Goal: Information Seeking & Learning: Learn about a topic

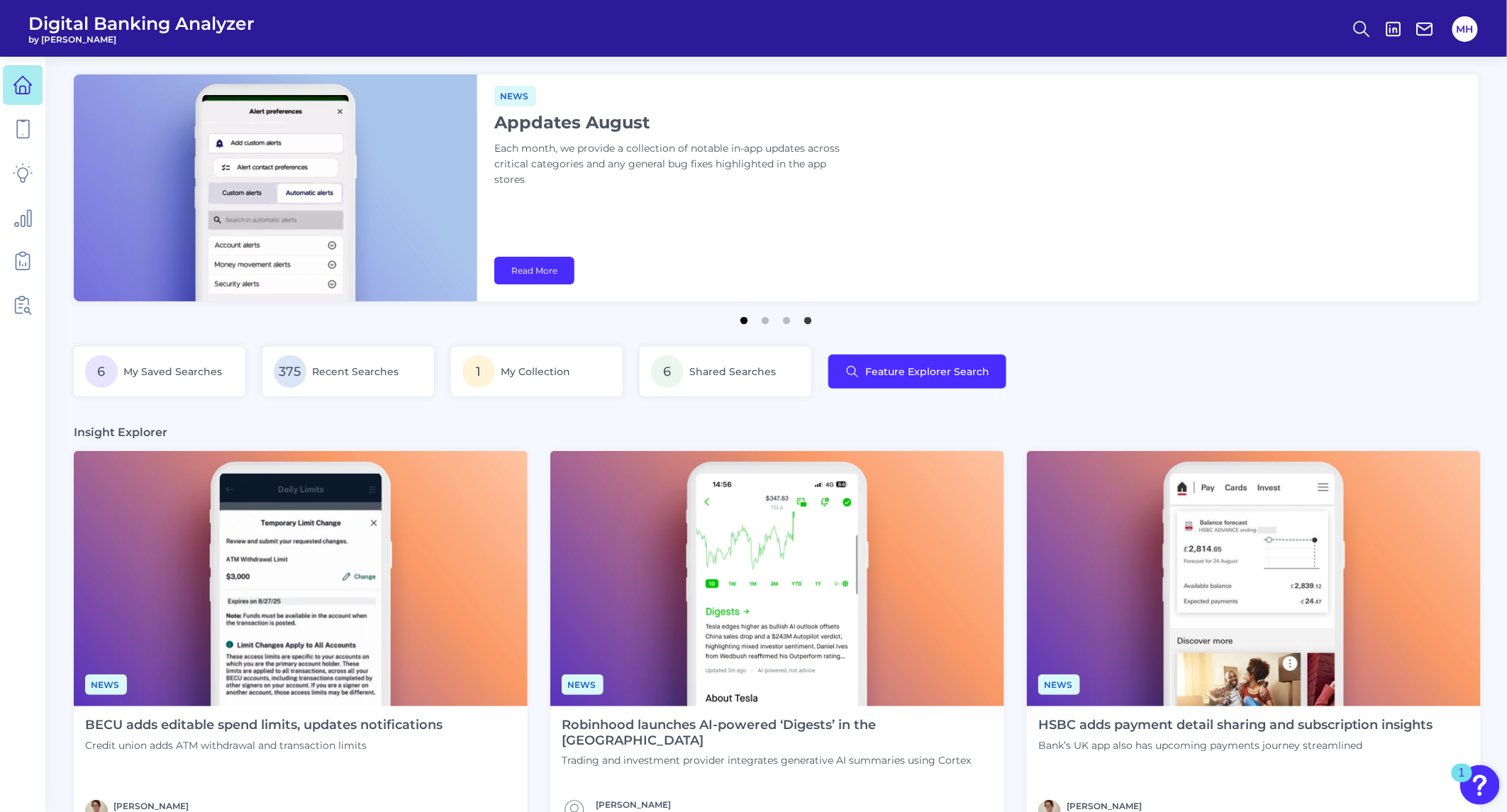
click at [741, 320] on button "1" at bounding box center [745, 317] width 14 height 14
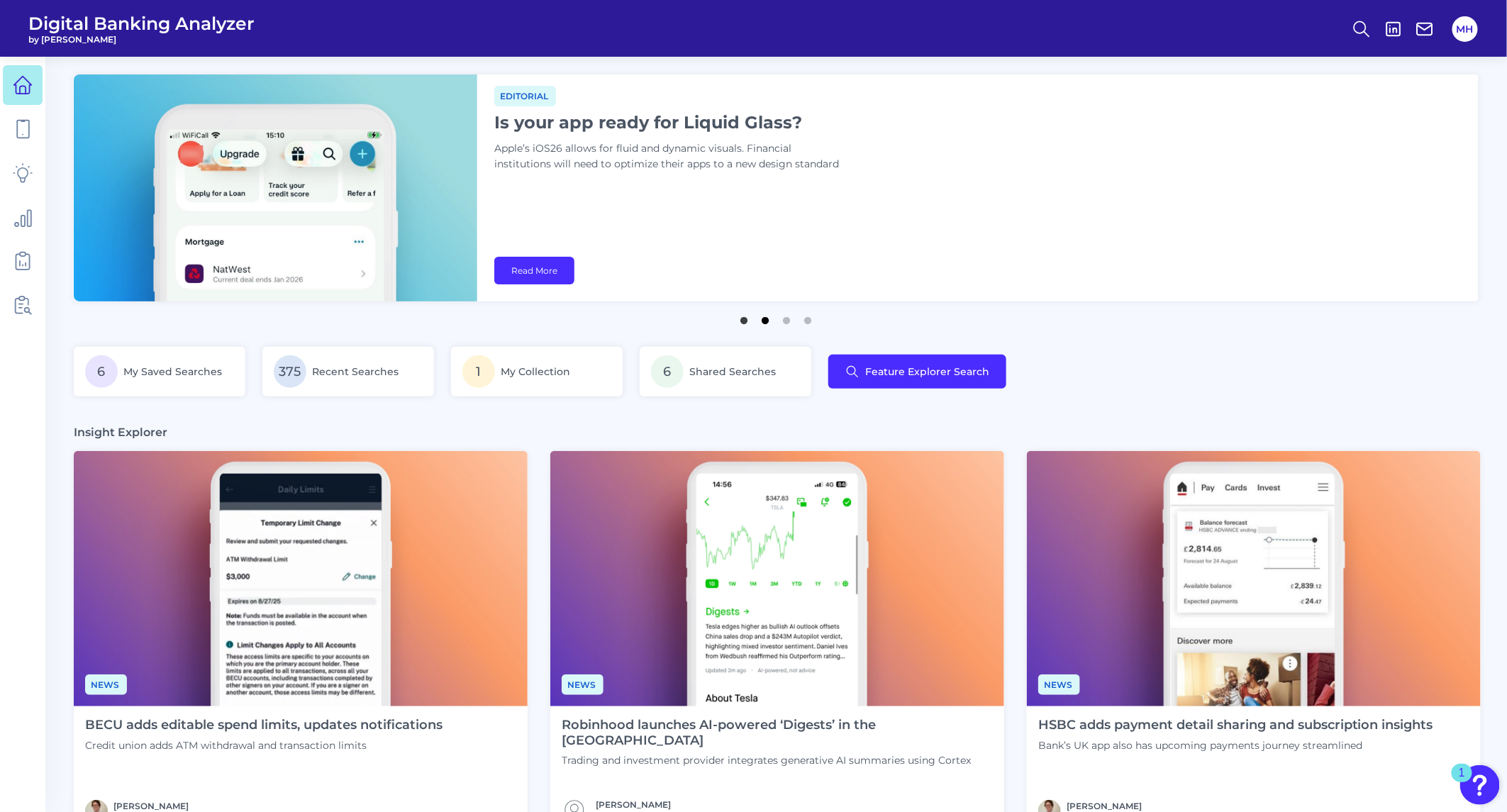
click at [766, 321] on button "2" at bounding box center [766, 317] width 14 height 14
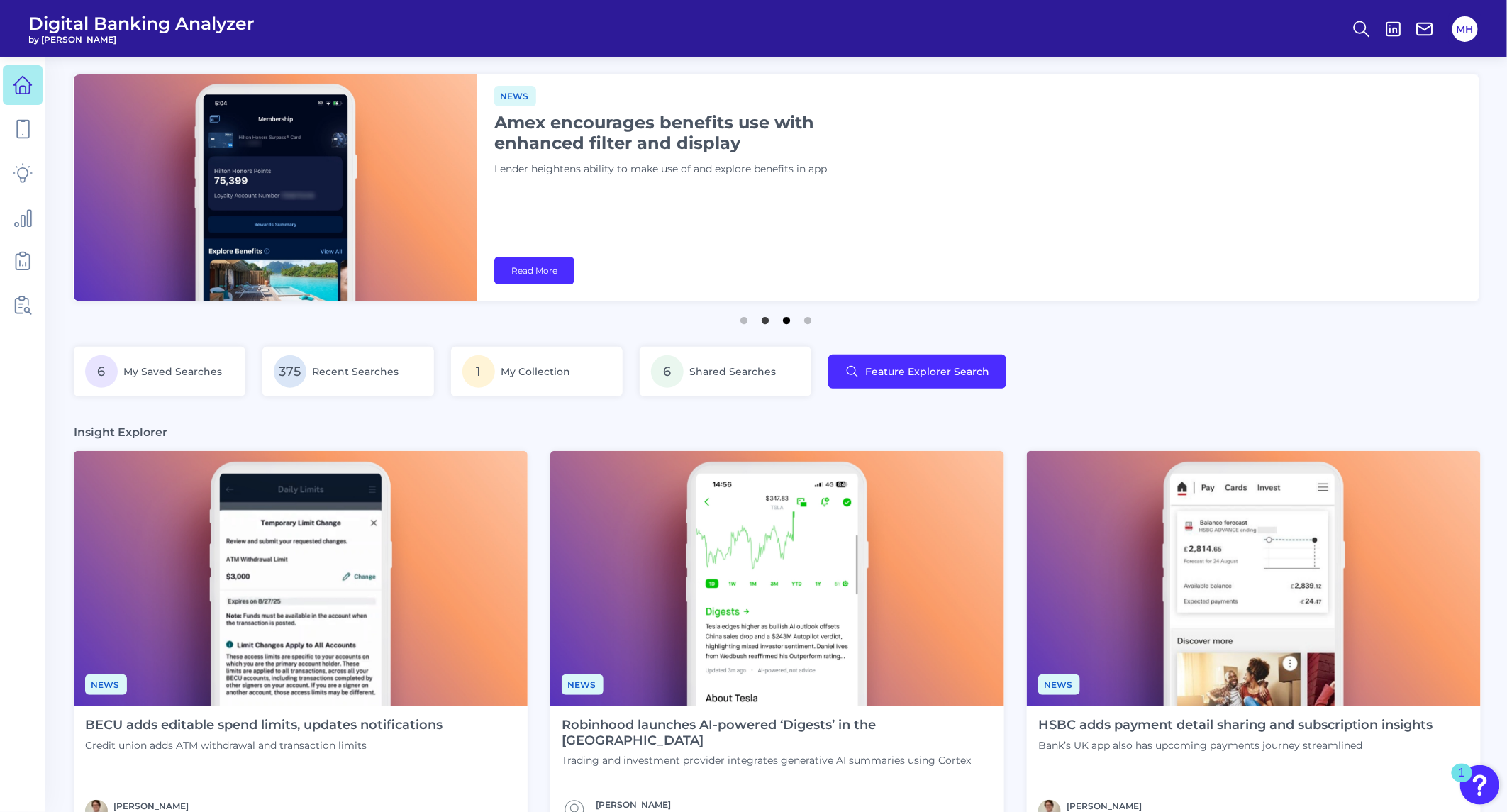
click at [786, 320] on button "3" at bounding box center [787, 317] width 14 height 14
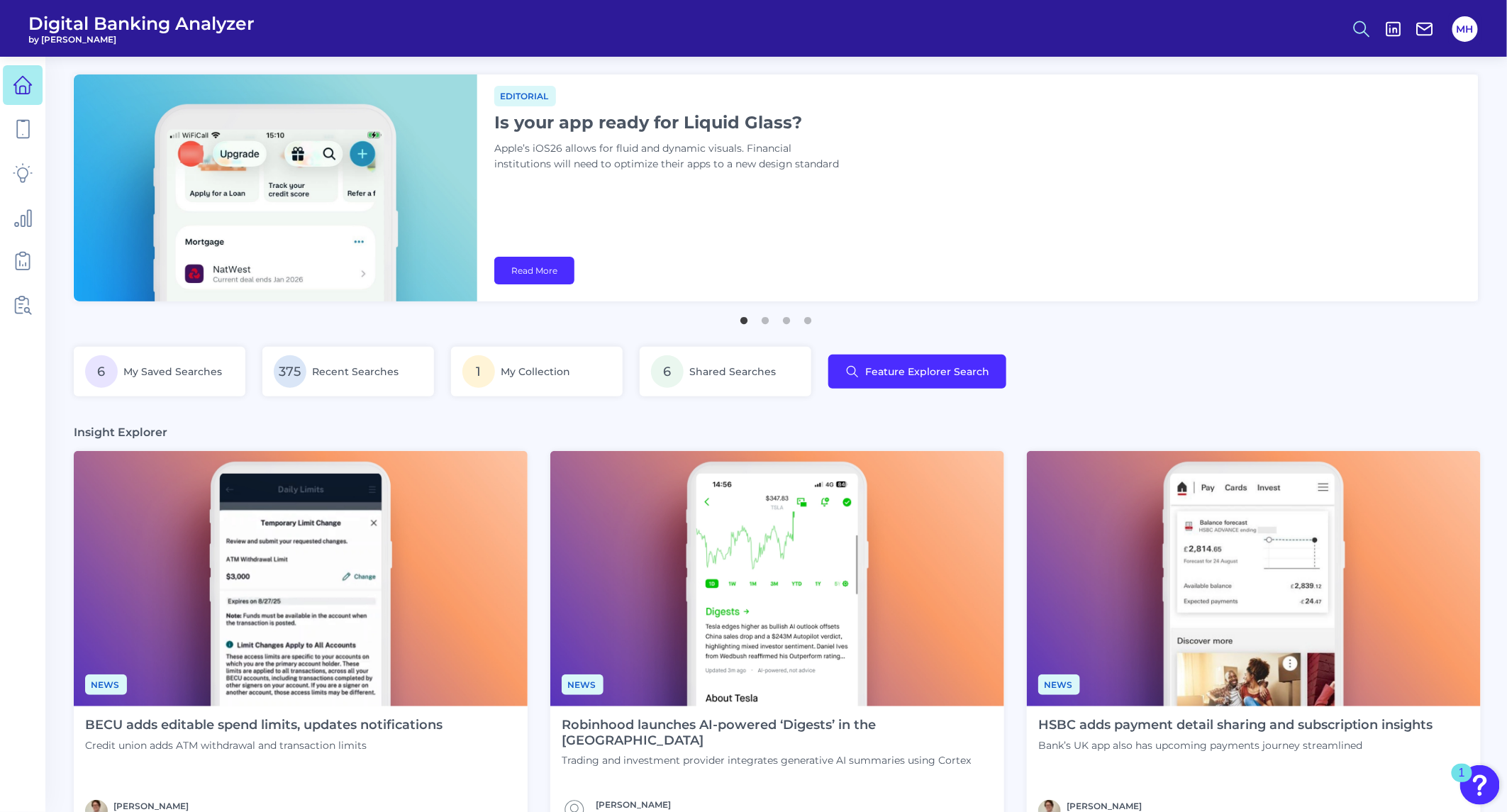
click at [1361, 26] on icon at bounding box center [1362, 29] width 20 height 20
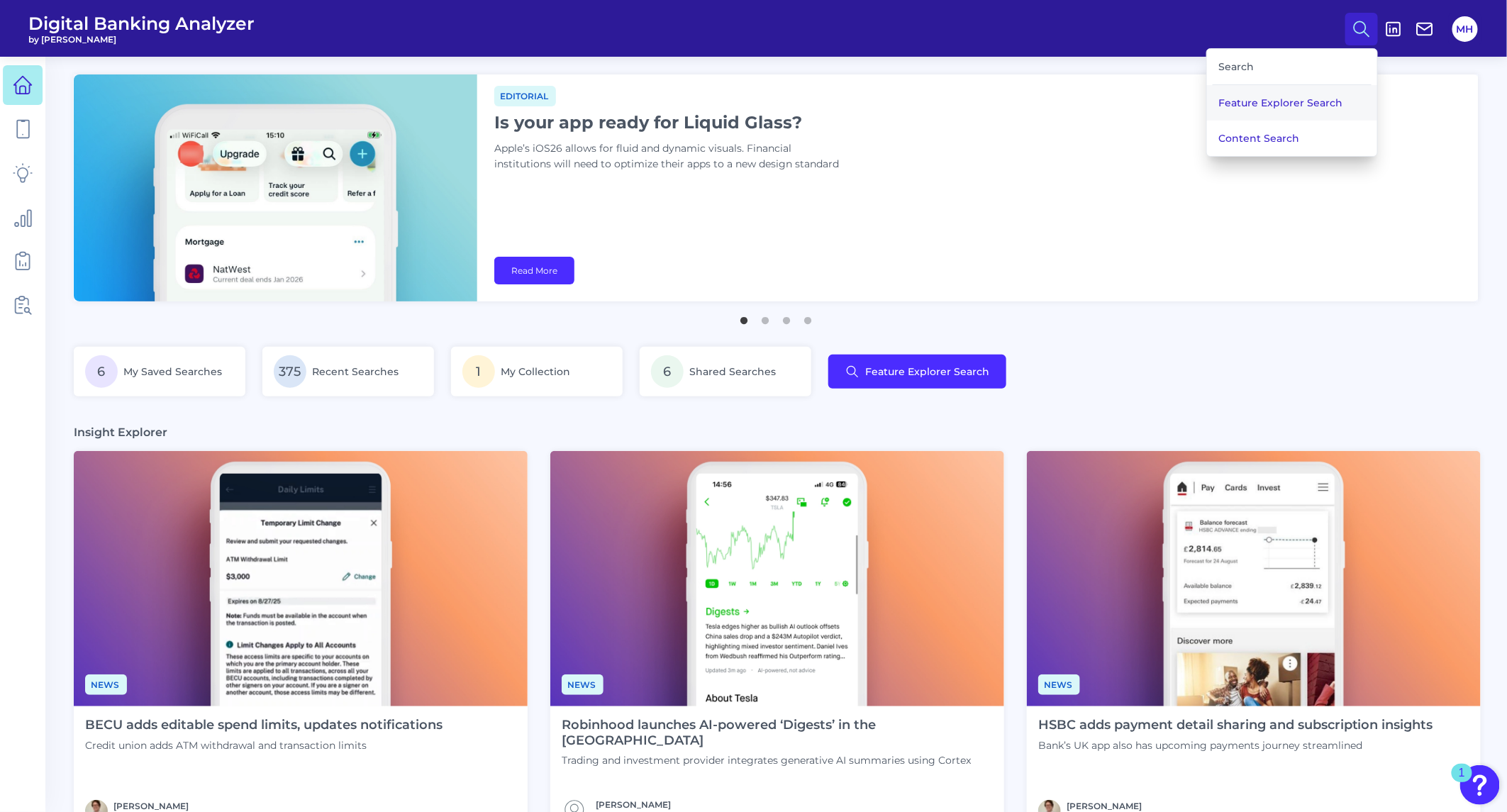
click at [1286, 110] on button "Feature Explorer Search" at bounding box center [1292, 103] width 171 height 35
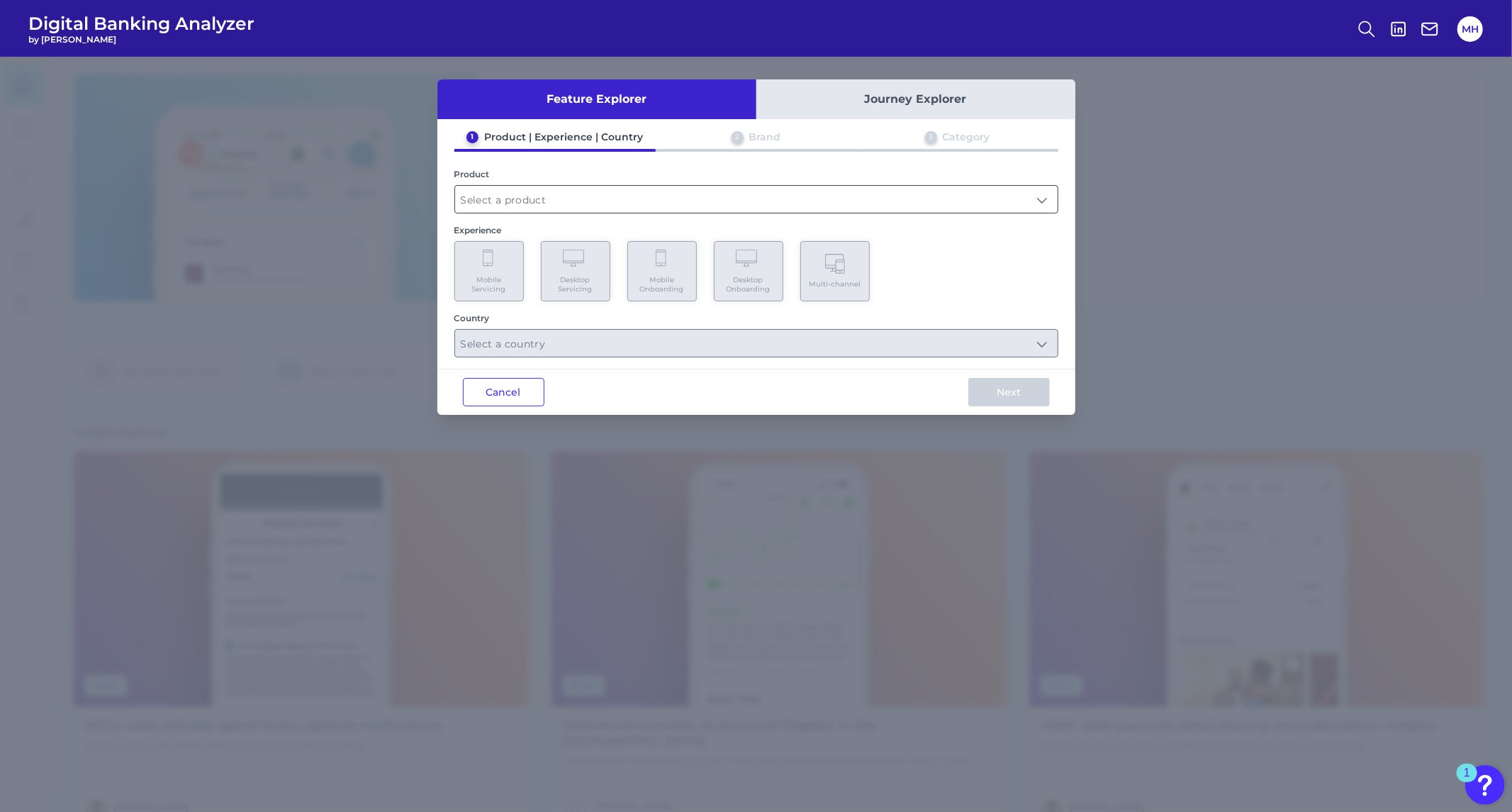
click at [522, 195] on input "text" at bounding box center [756, 199] width 602 height 27
click at [484, 232] on span "Checking / Current Account" at bounding box center [535, 233] width 139 height 13
type input "Checking / Current Account"
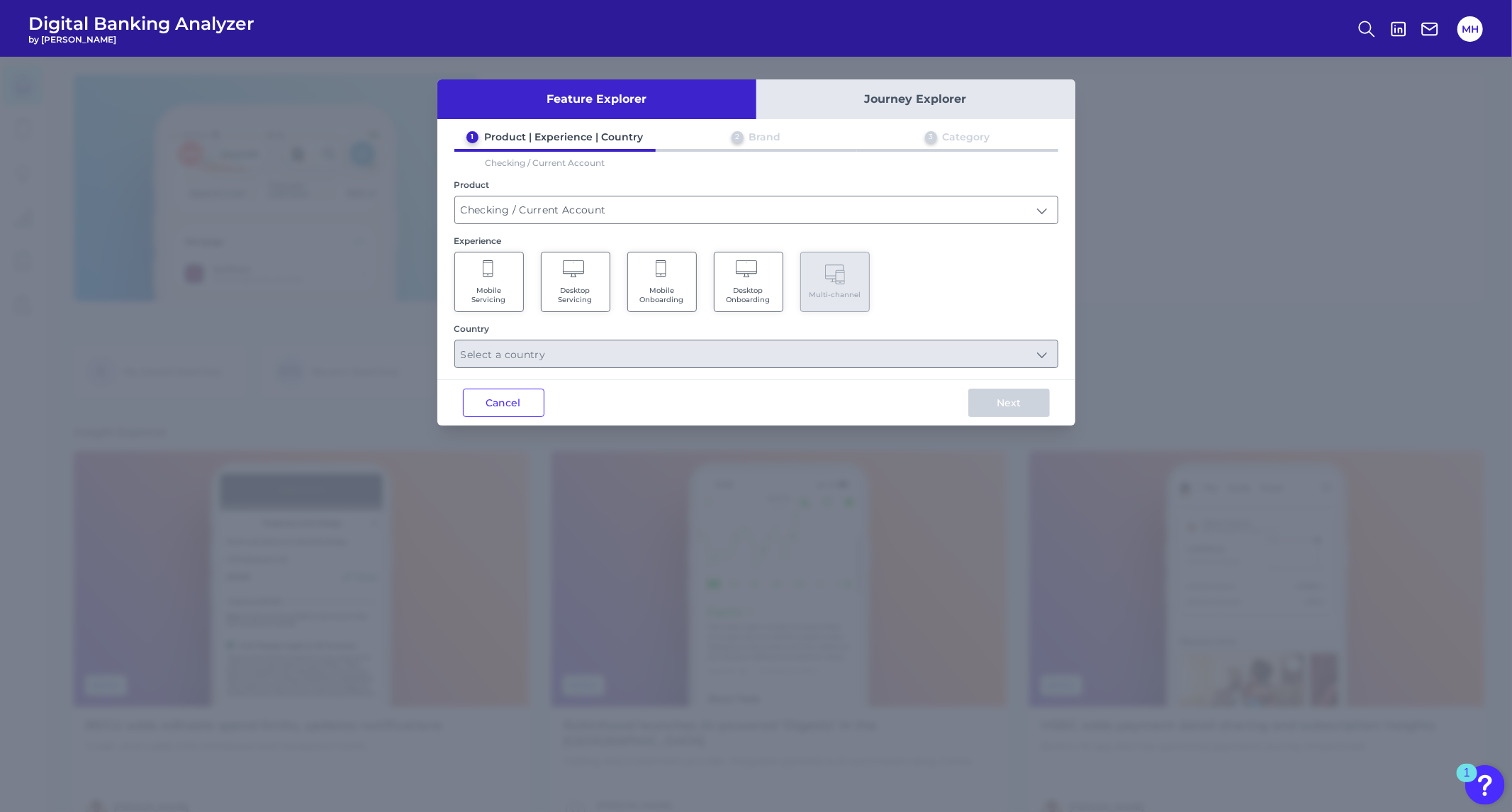
click at [486, 282] on Servicing "Mobile Servicing" at bounding box center [489, 282] width 69 height 60
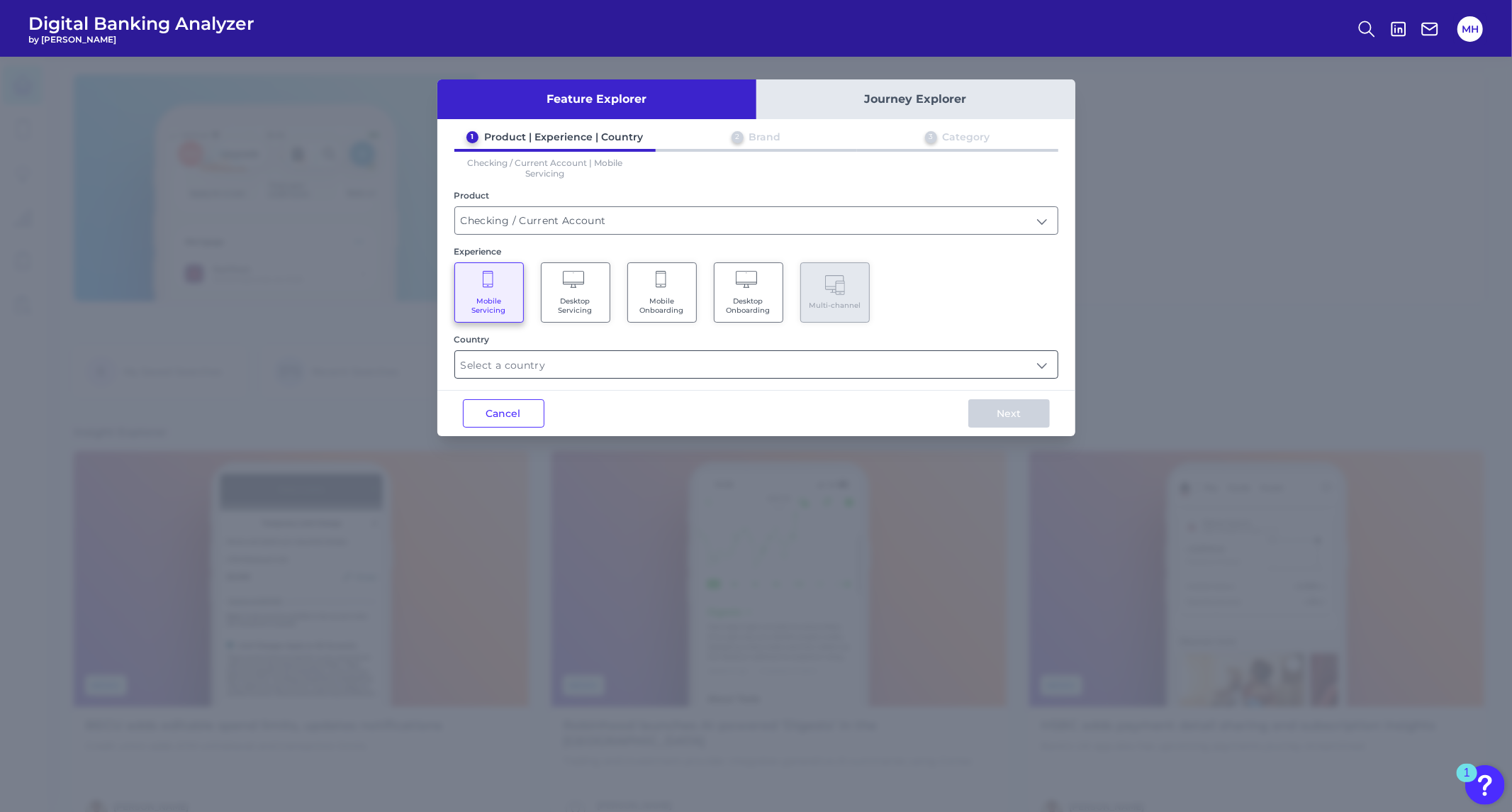
click at [496, 352] on input "text" at bounding box center [756, 364] width 602 height 27
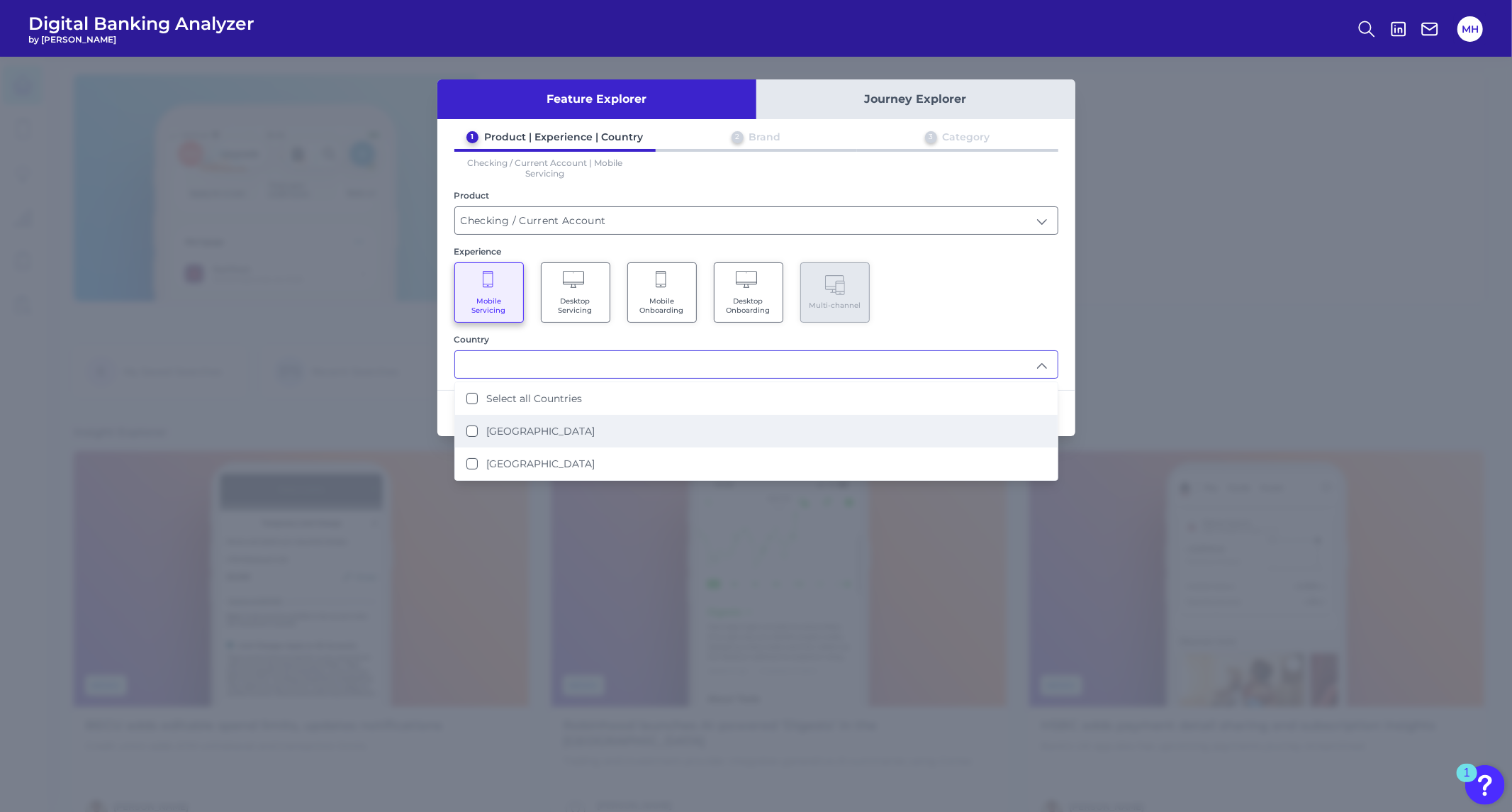
click at [471, 427] on States "[GEOGRAPHIC_DATA]" at bounding box center [472, 431] width 12 height 12
type input "[GEOGRAPHIC_DATA]"
click at [972, 268] on div "Mobile Servicing Desktop Servicing Mobile Onboarding Desktop Onboarding Multi-c…" at bounding box center [756, 292] width 604 height 60
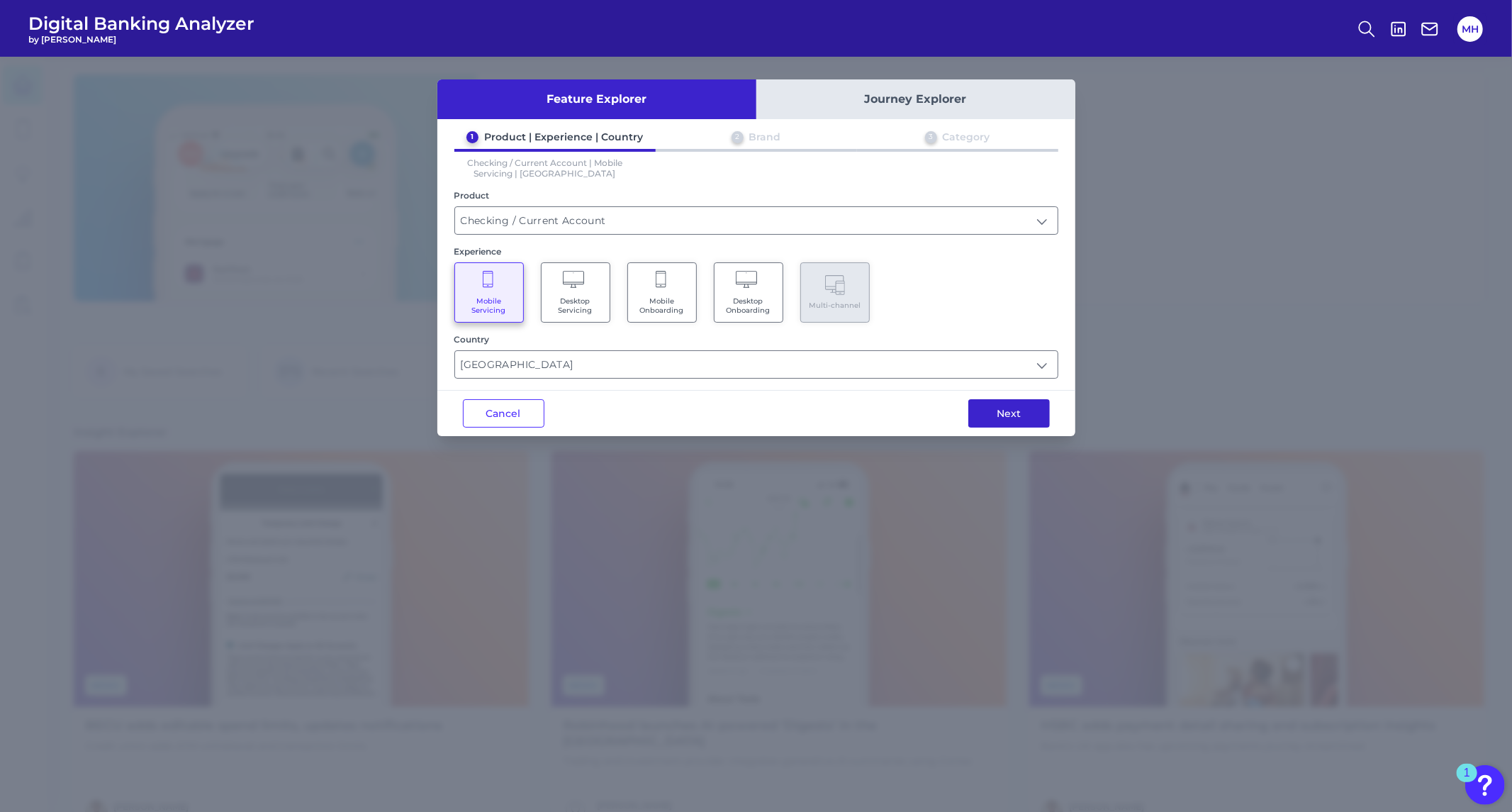
click at [1004, 417] on button "Next" at bounding box center [1009, 414] width 82 height 28
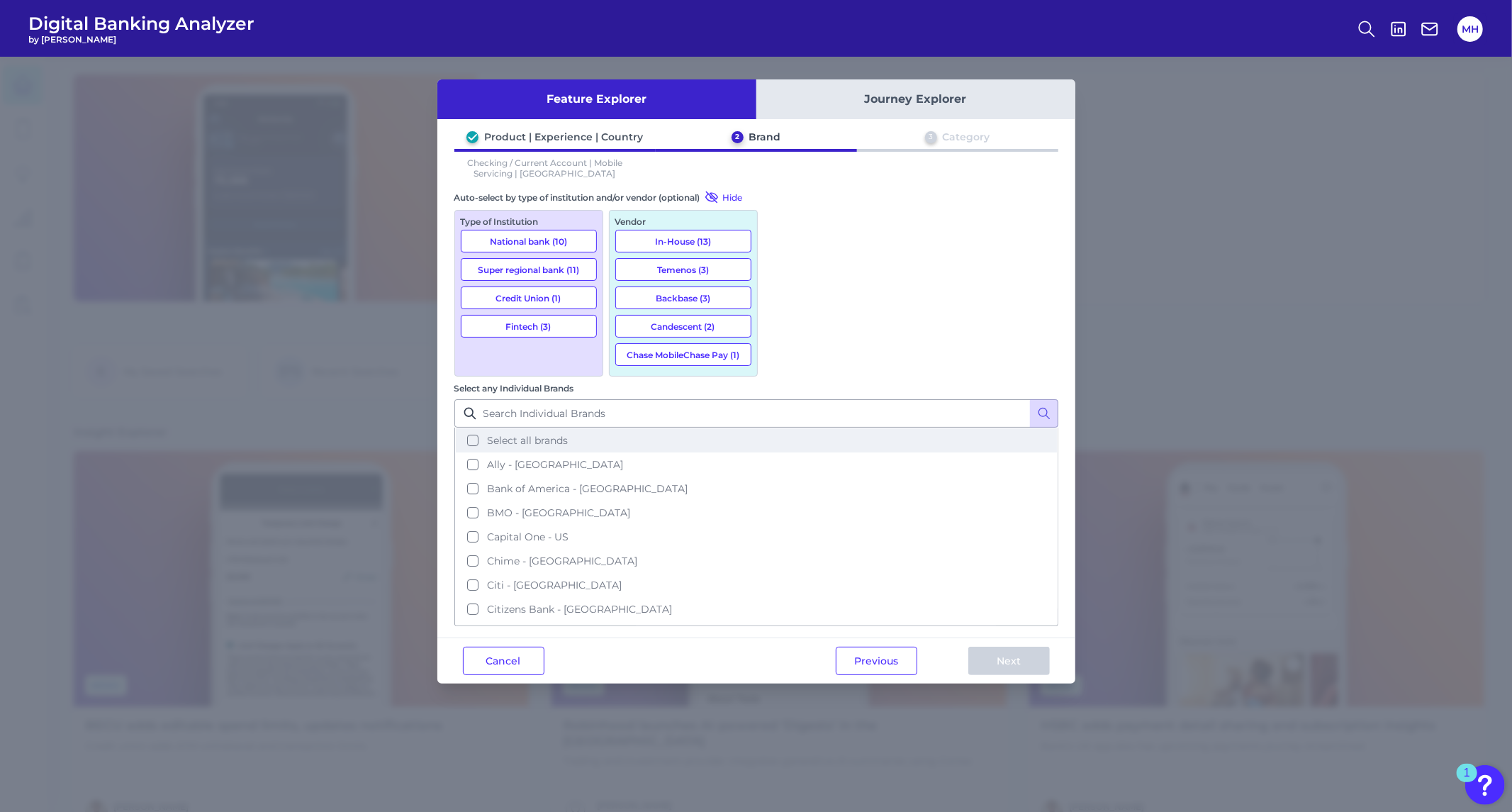
click at [779, 429] on button "Select all brands" at bounding box center [757, 440] width 601 height 24
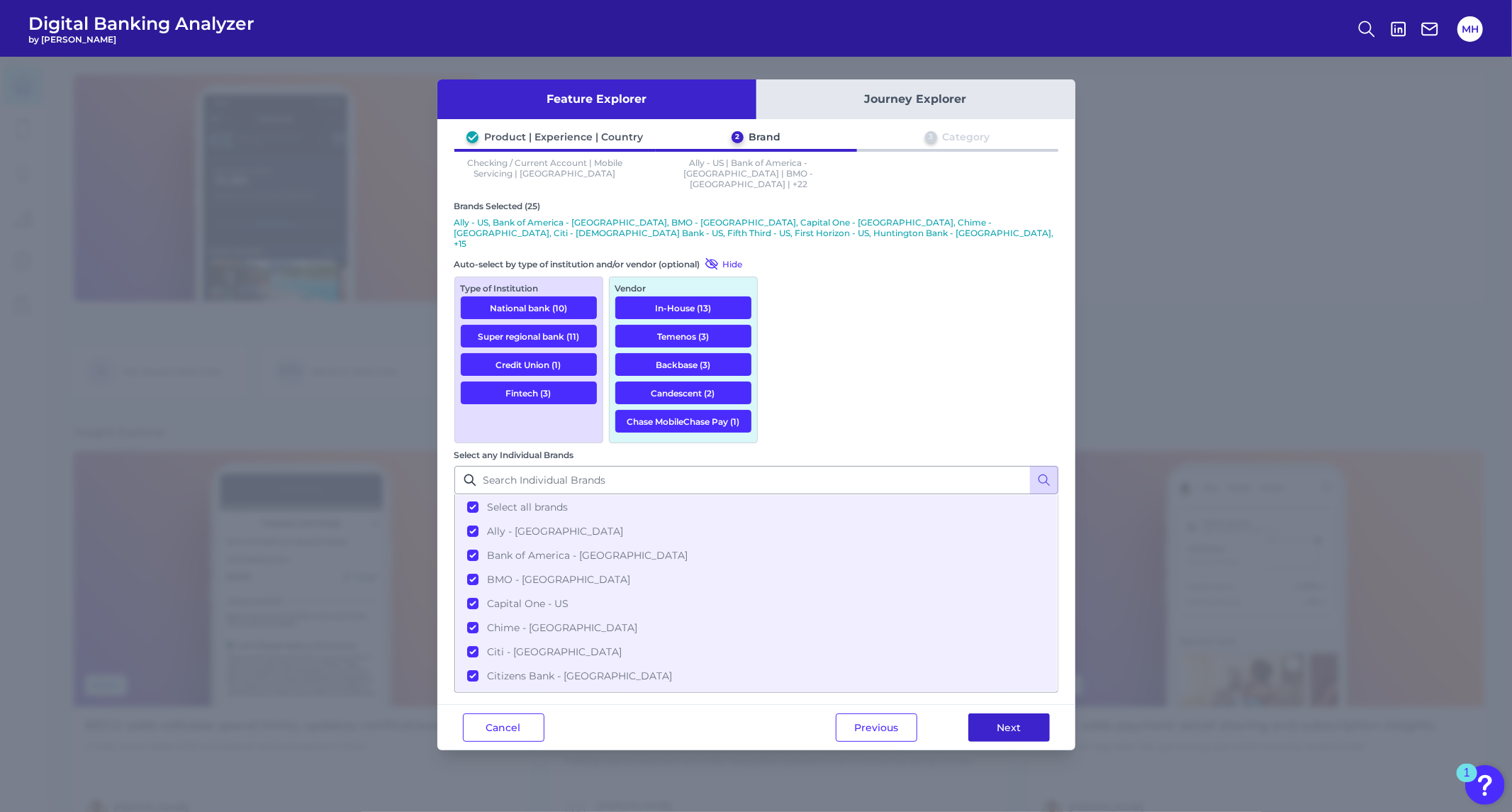
click at [1000, 713] on button "Next" at bounding box center [1009, 728] width 82 height 28
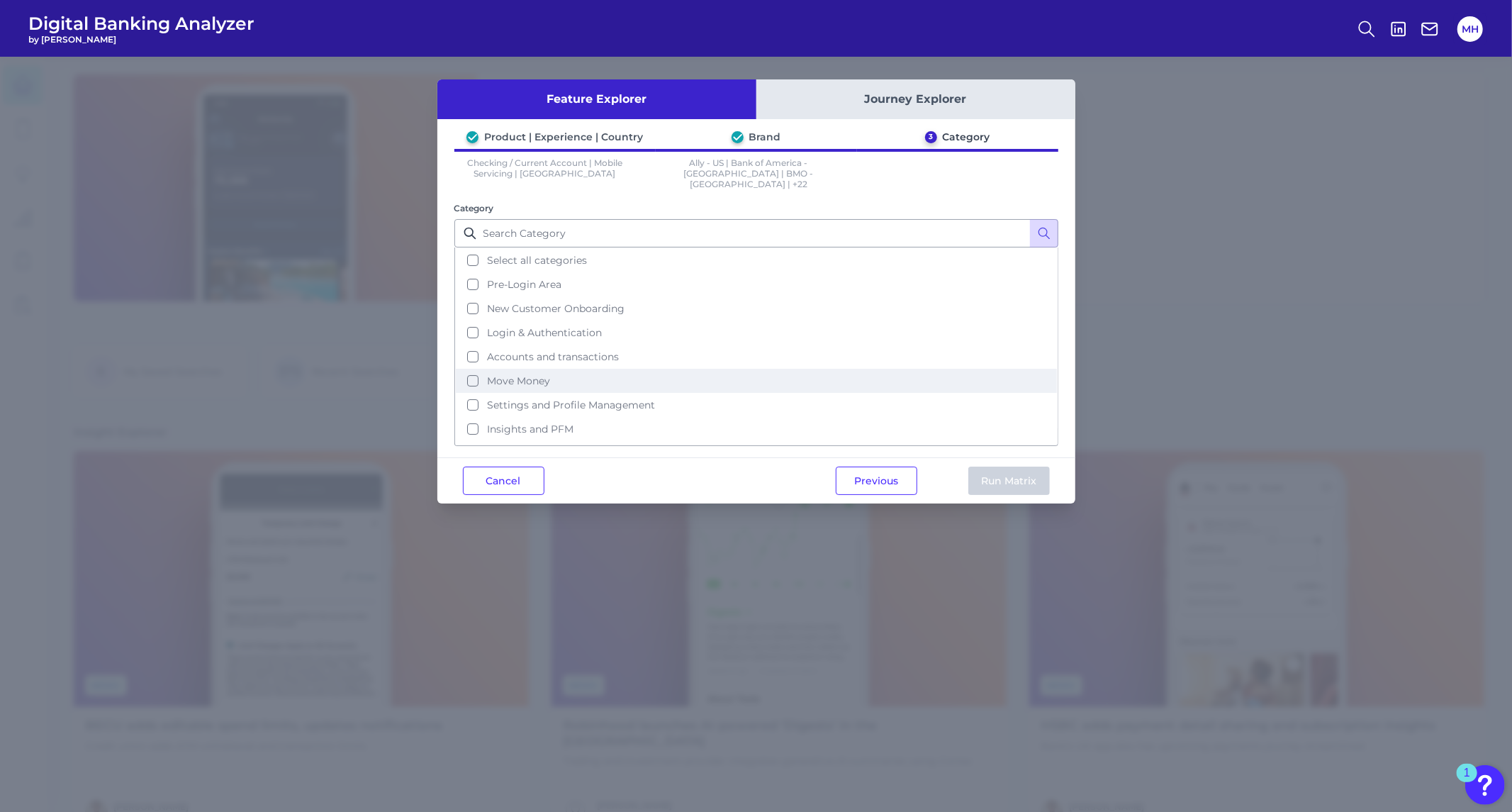
scroll to position [58, 0]
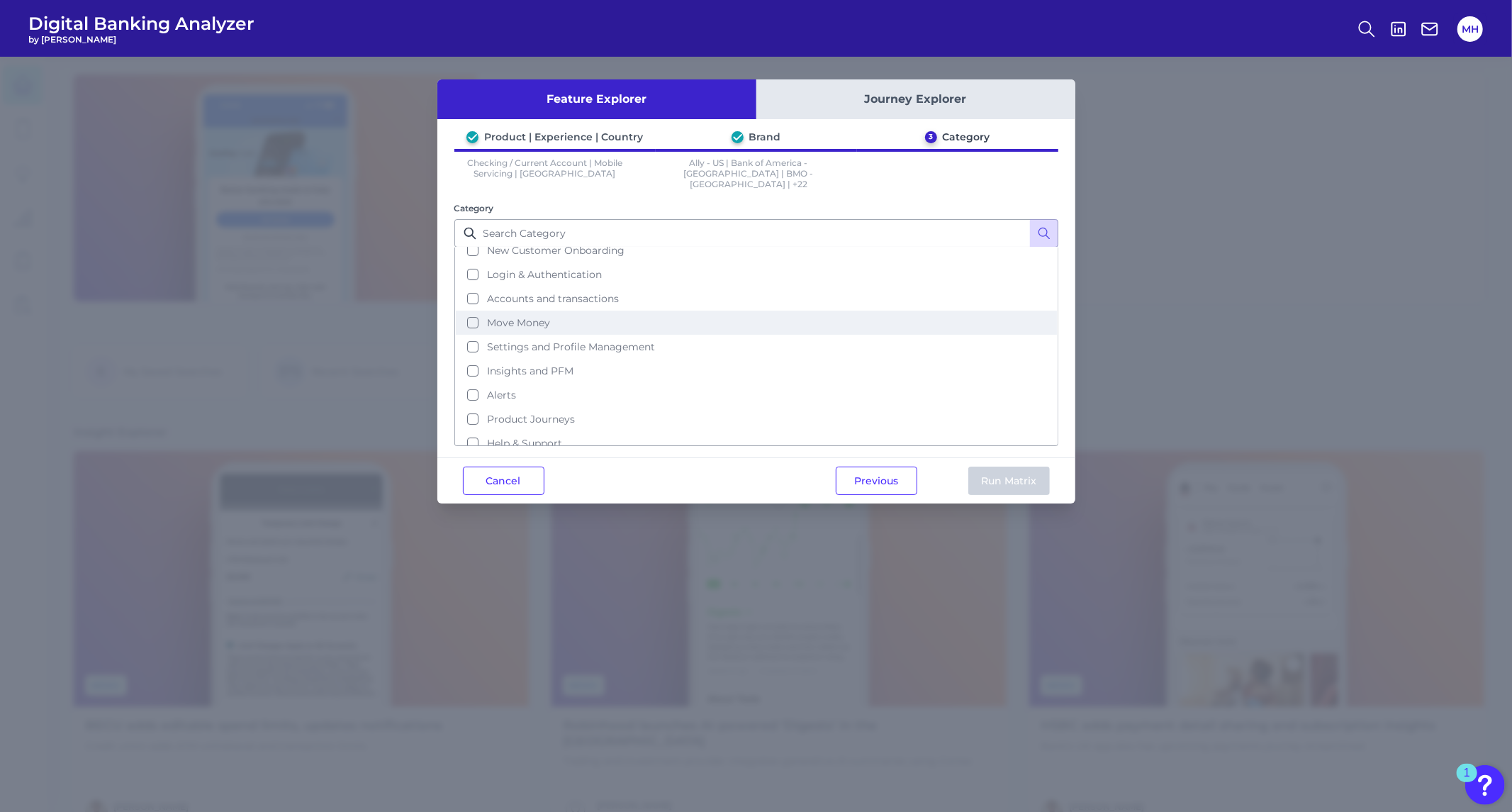
click at [473, 311] on button "Move Money" at bounding box center [757, 322] width 601 height 24
click at [1000, 466] on button "Run Matrix" at bounding box center [1009, 480] width 82 height 28
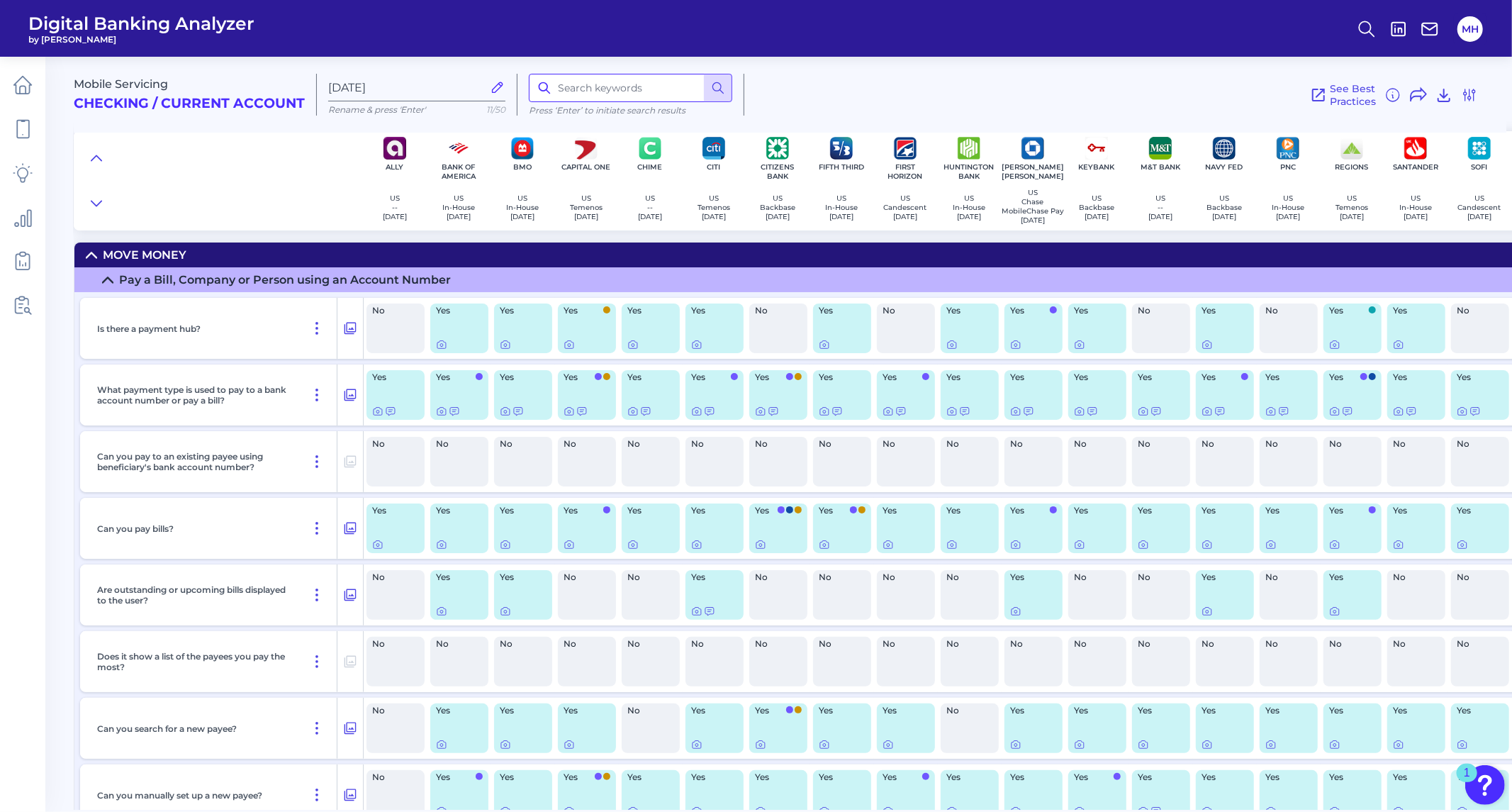
click at [581, 94] on input at bounding box center [631, 88] width 204 height 28
click at [717, 84] on icon at bounding box center [718, 88] width 14 height 14
click at [719, 87] on icon at bounding box center [718, 88] width 14 height 14
click at [604, 89] on input "internal" at bounding box center [631, 88] width 204 height 28
type input "i"
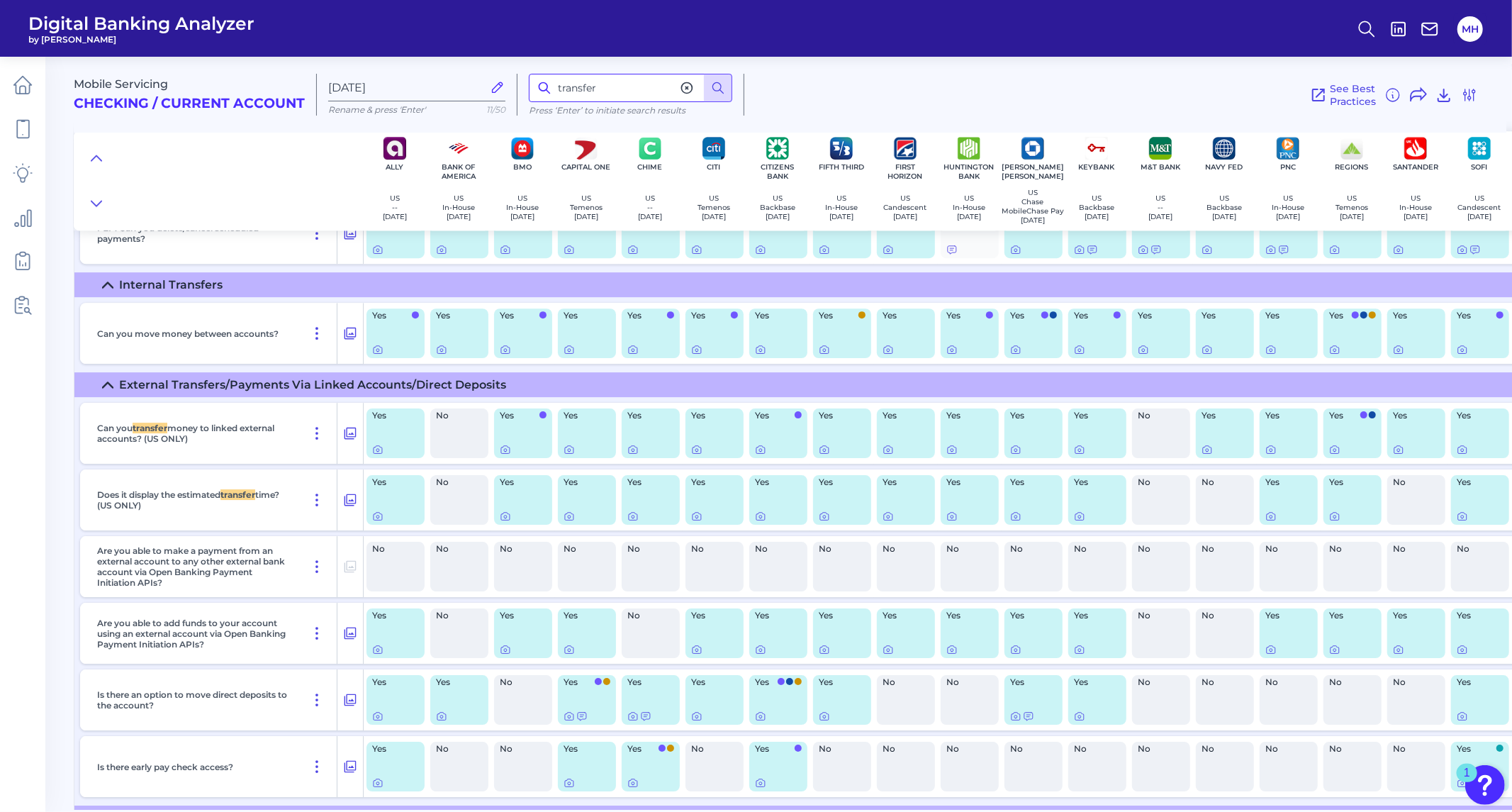
scroll to position [3671, 0]
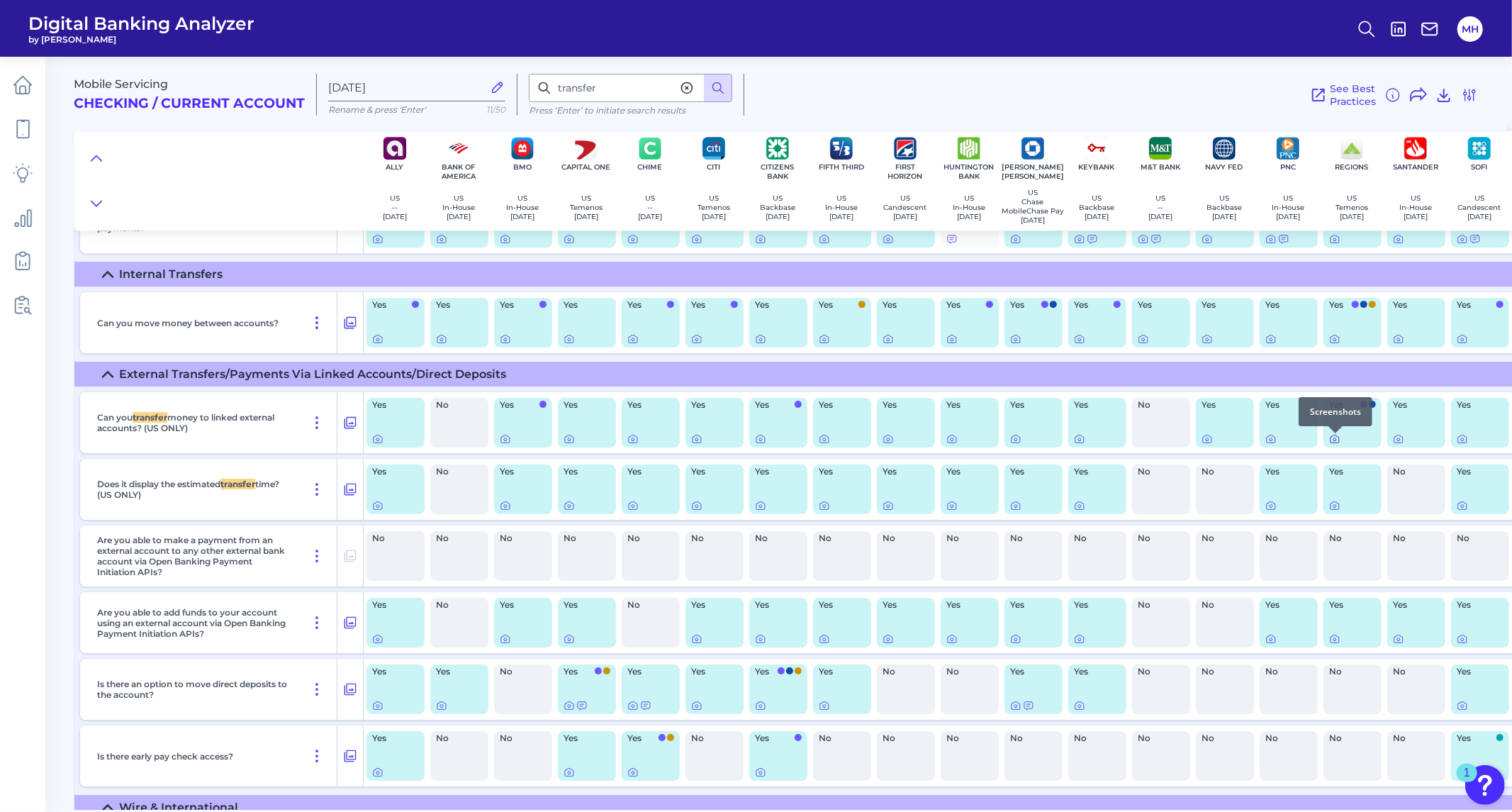
click at [1337, 443] on icon at bounding box center [1335, 439] width 12 height 12
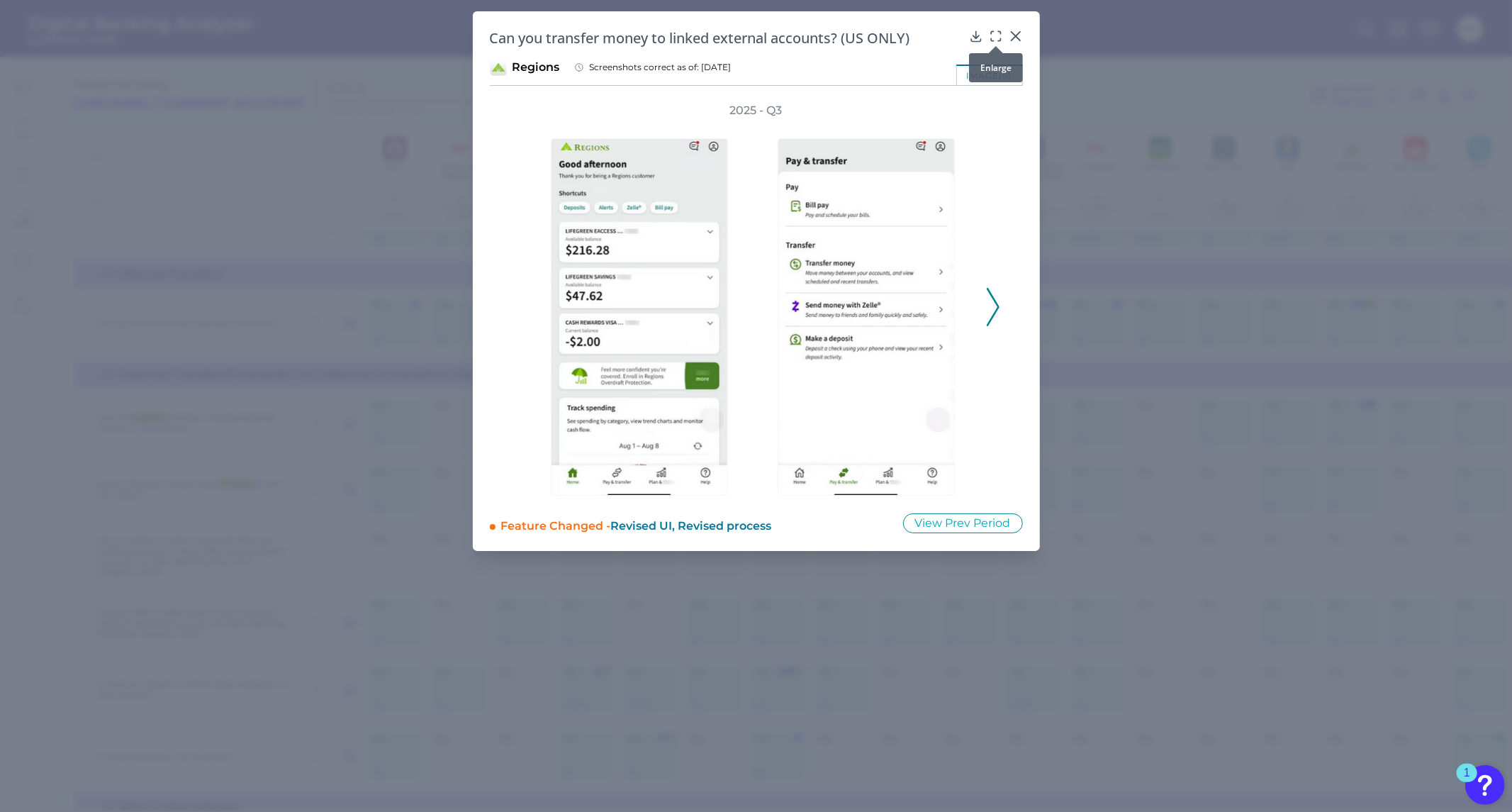
click at [996, 38] on icon at bounding box center [996, 36] width 14 height 14
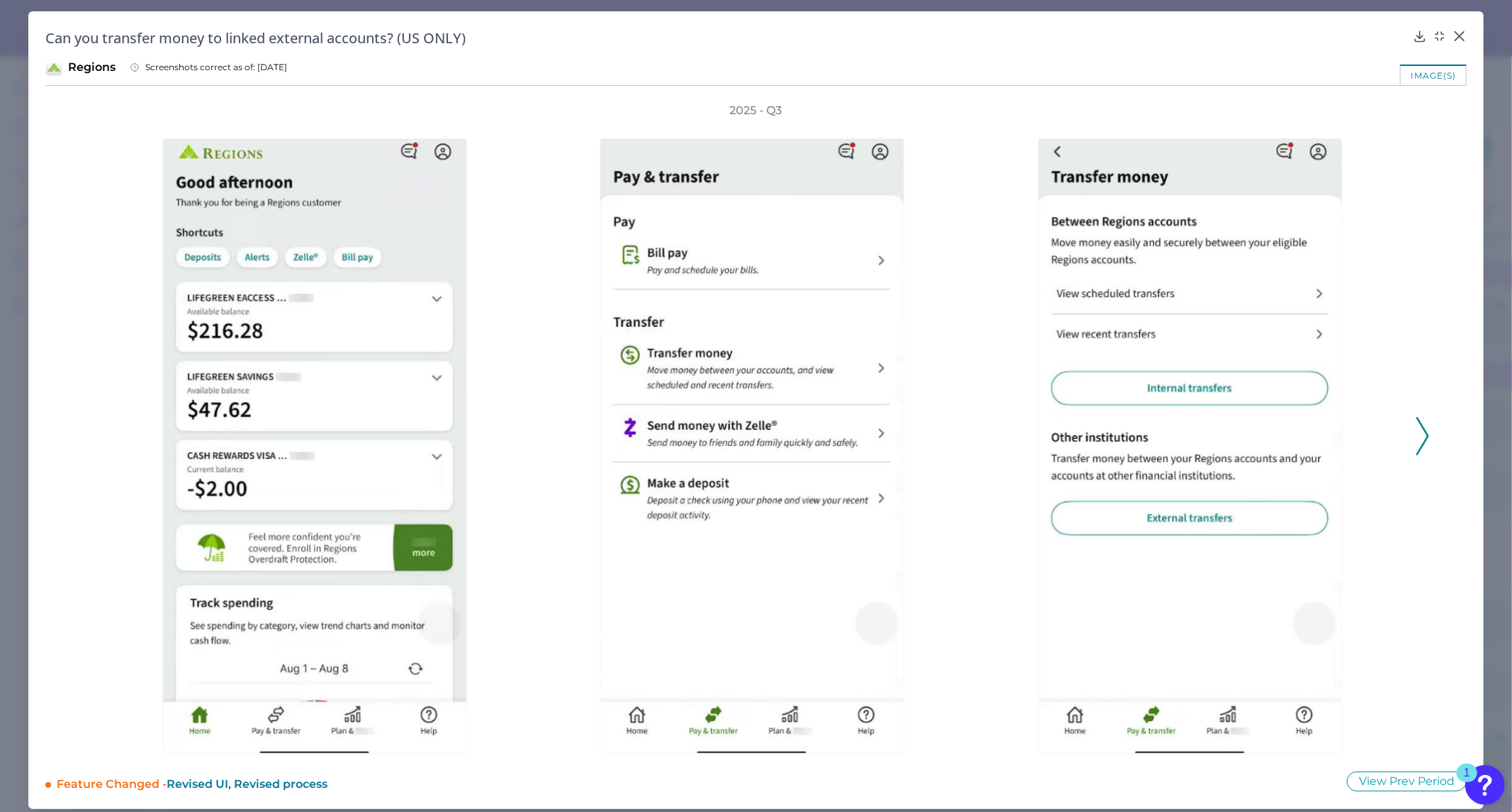
click at [1416, 431] on icon at bounding box center [1422, 436] width 13 height 38
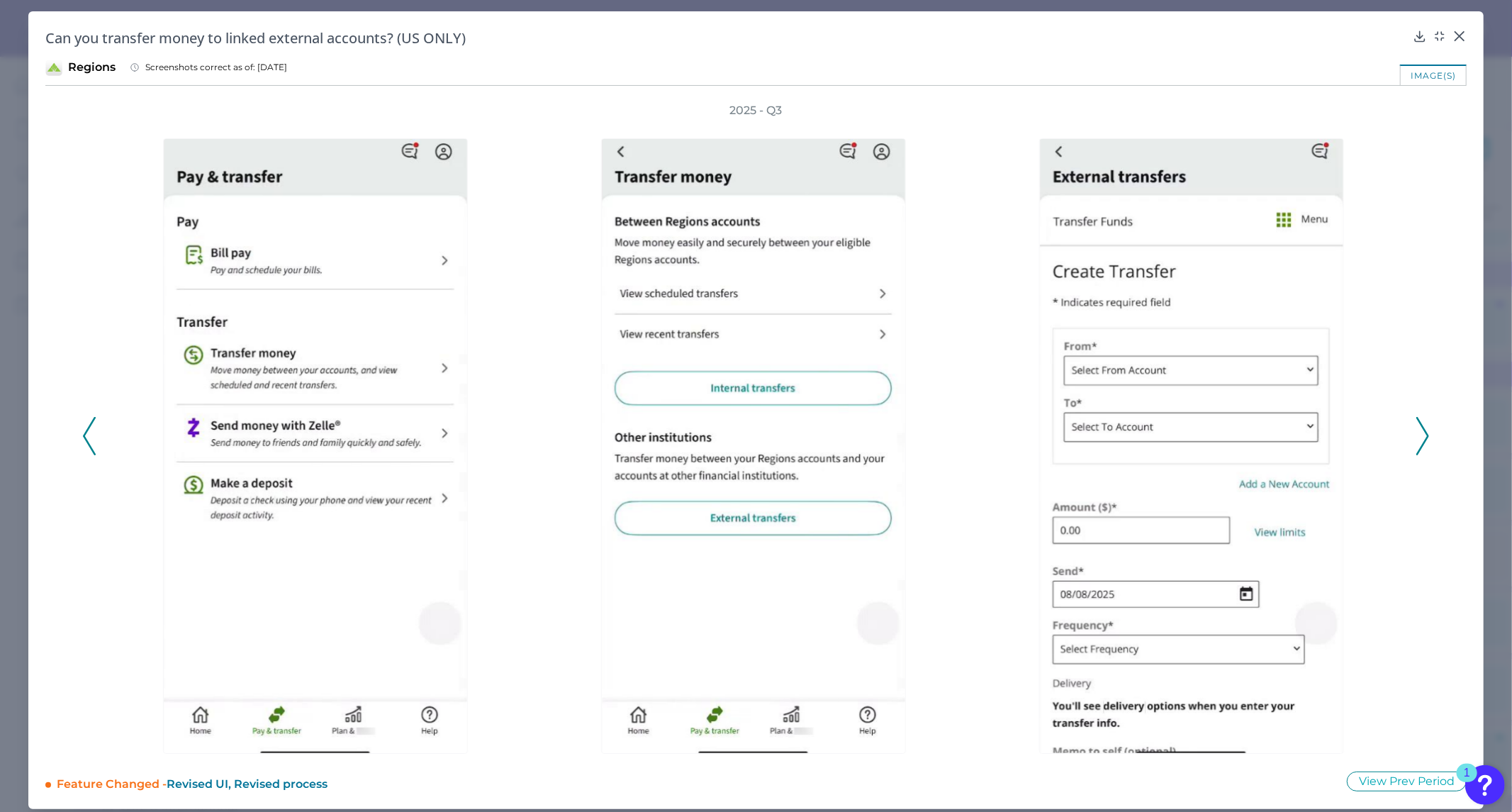
click at [1416, 431] on icon at bounding box center [1422, 436] width 13 height 38
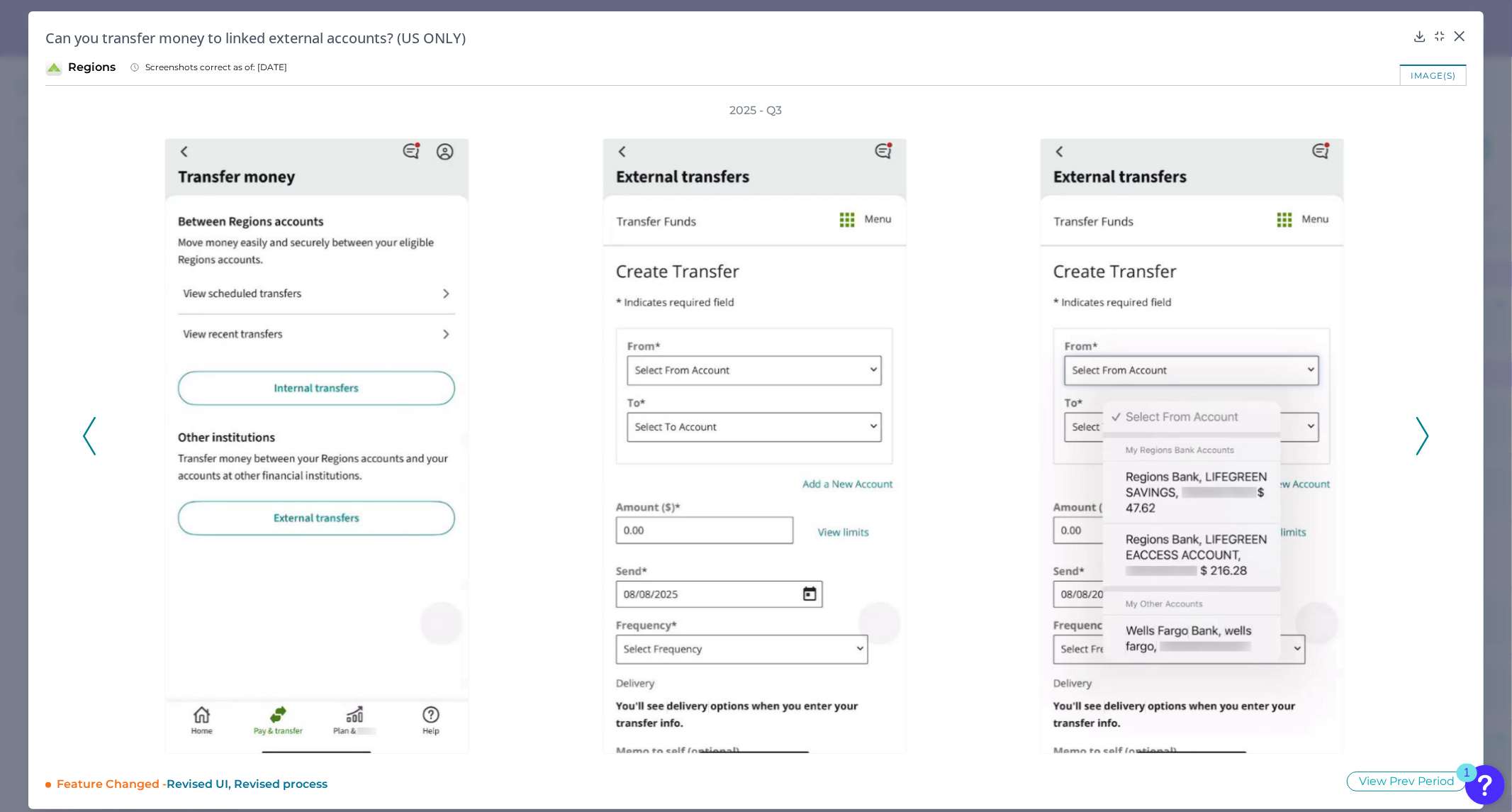
click at [92, 444] on icon at bounding box center [89, 436] width 13 height 38
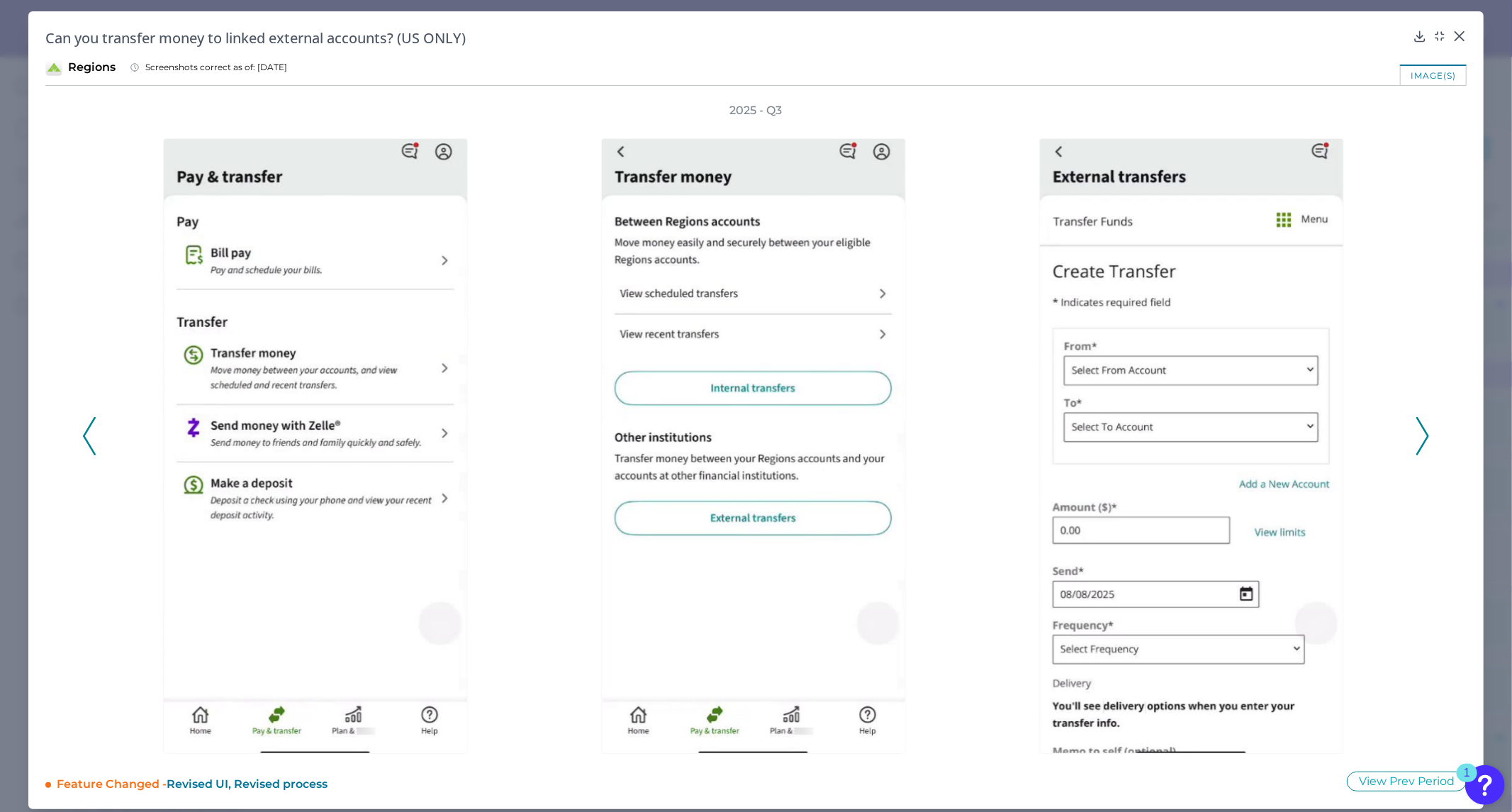
click at [88, 431] on icon at bounding box center [89, 436] width 13 height 38
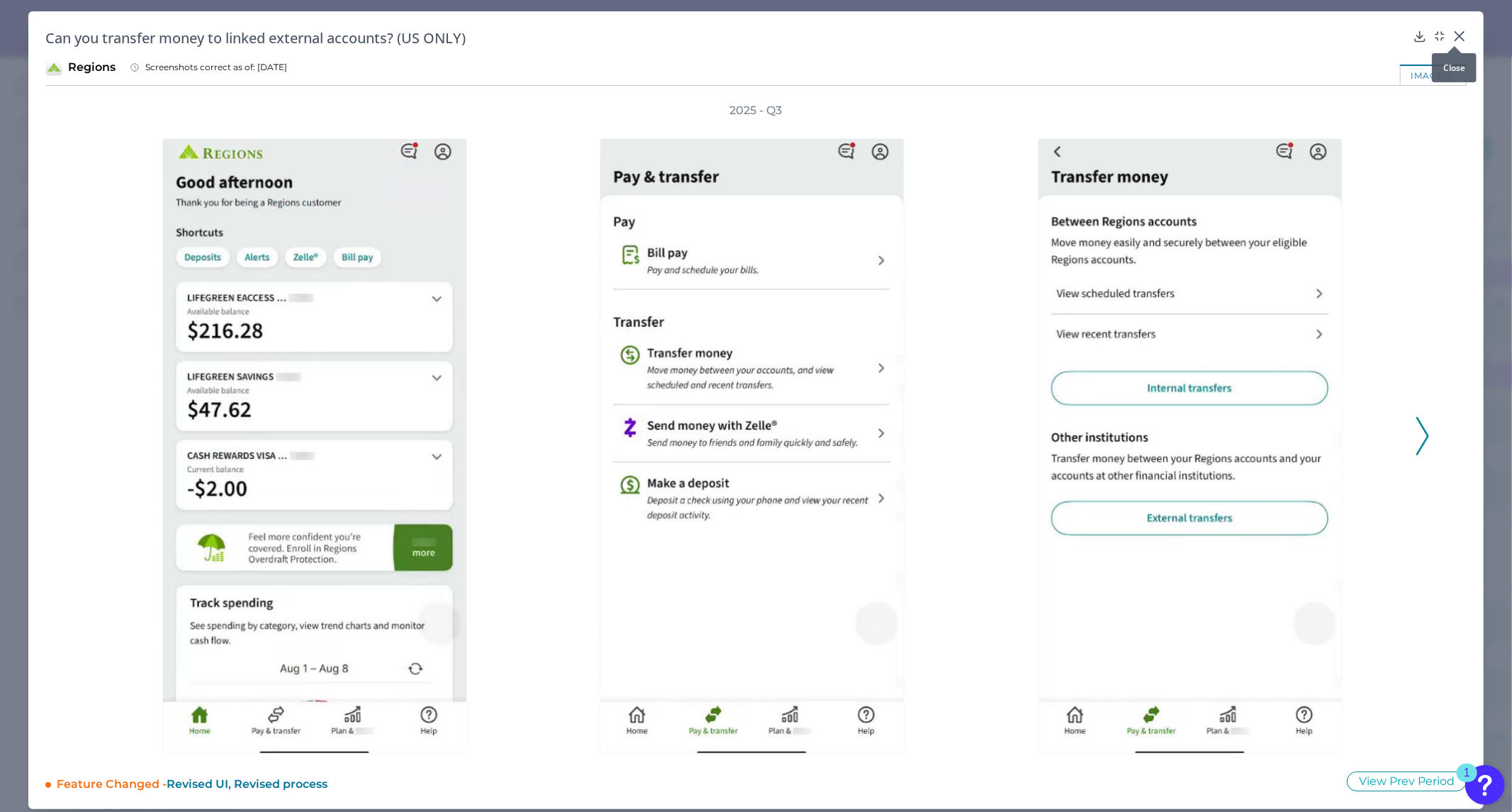
click at [1456, 31] on icon at bounding box center [1459, 36] width 14 height 14
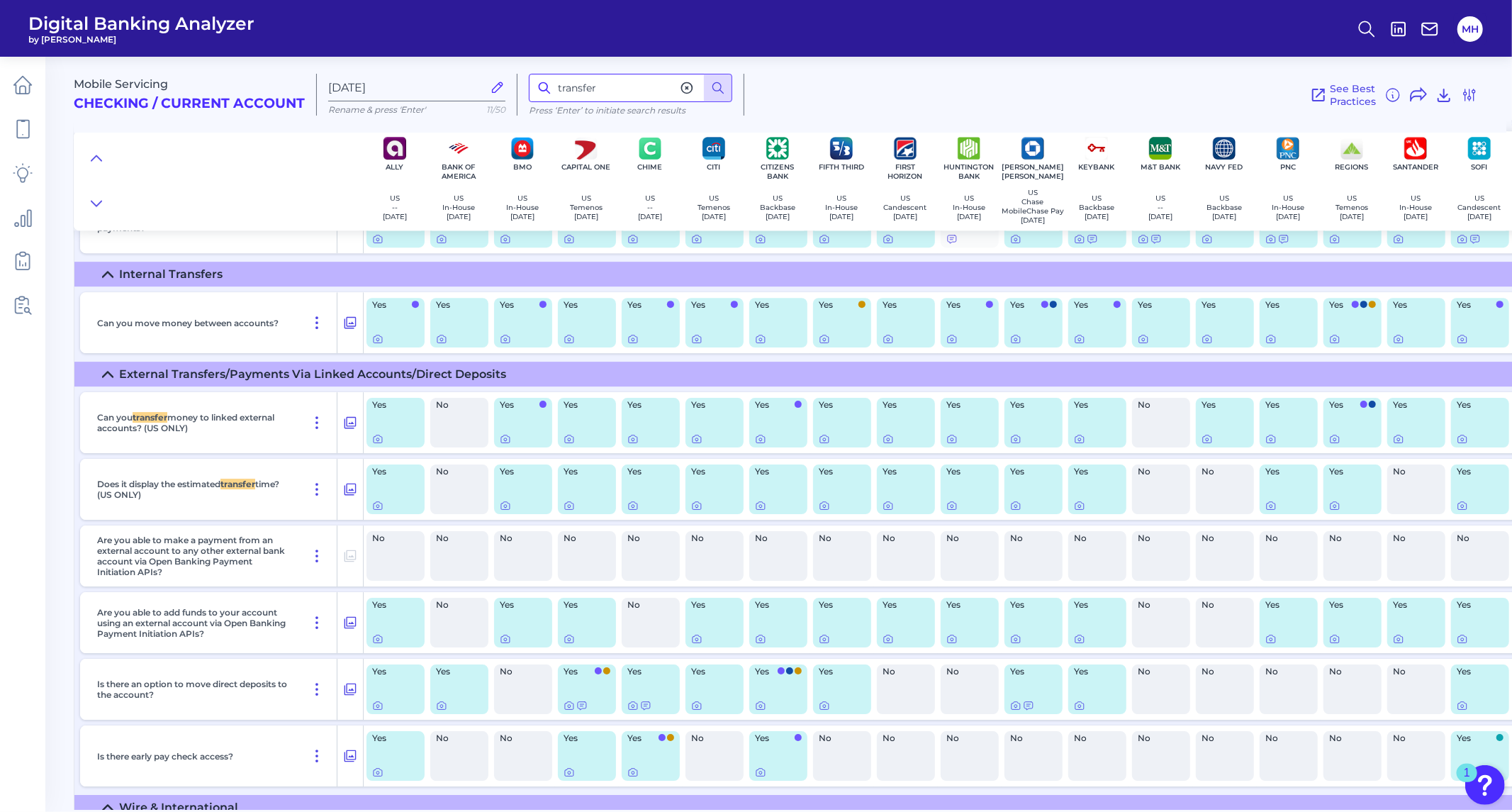
drag, startPoint x: 610, startPoint y: 81, endPoint x: 553, endPoint y: 84, distance: 57.1
click at [553, 83] on input "transfer" at bounding box center [631, 88] width 204 height 28
type input "deposit account"
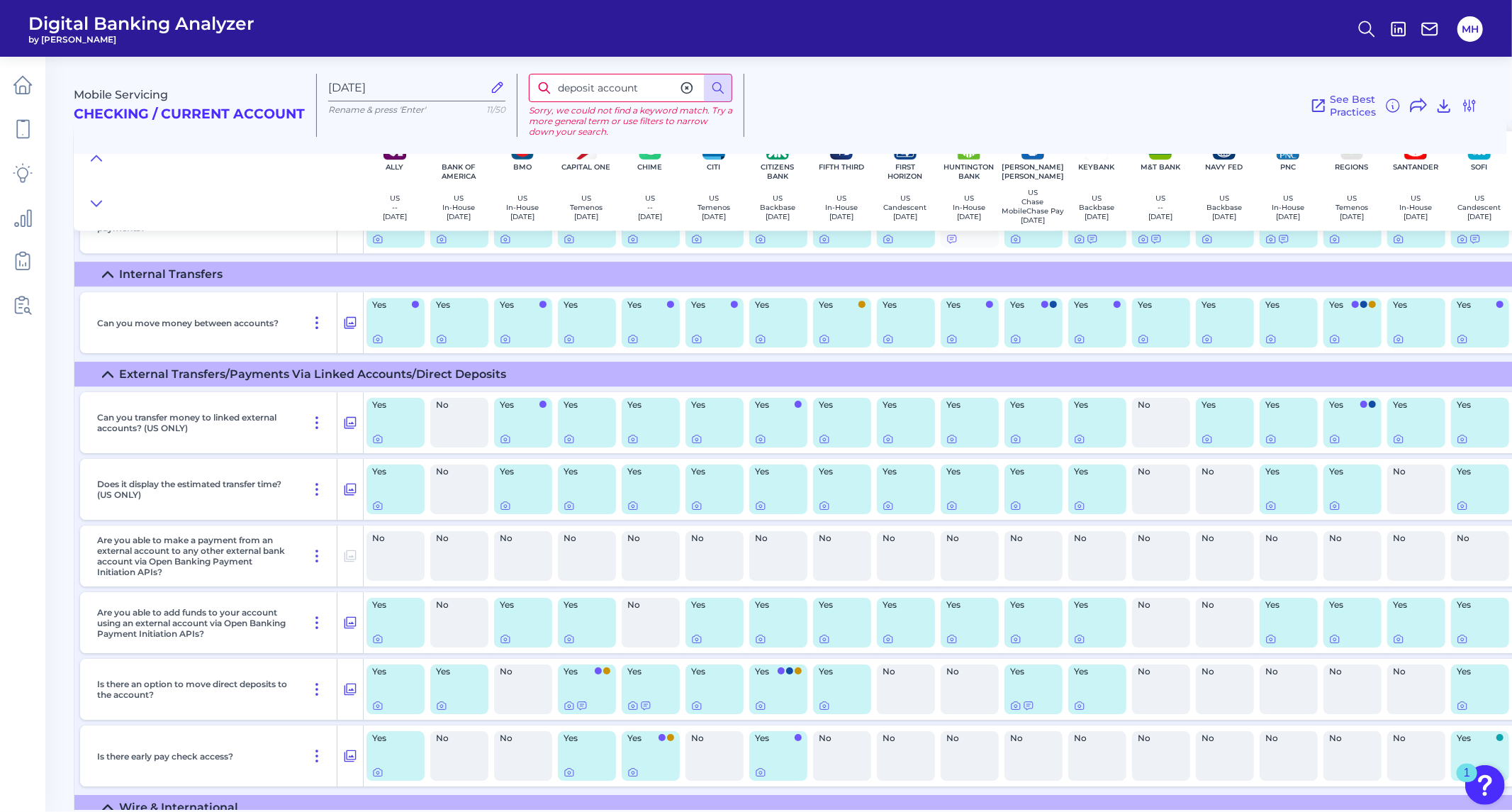
drag, startPoint x: 645, startPoint y: 86, endPoint x: 551, endPoint y: 85, distance: 94.0
click at [548, 83] on div "deposit account" at bounding box center [631, 88] width 204 height 28
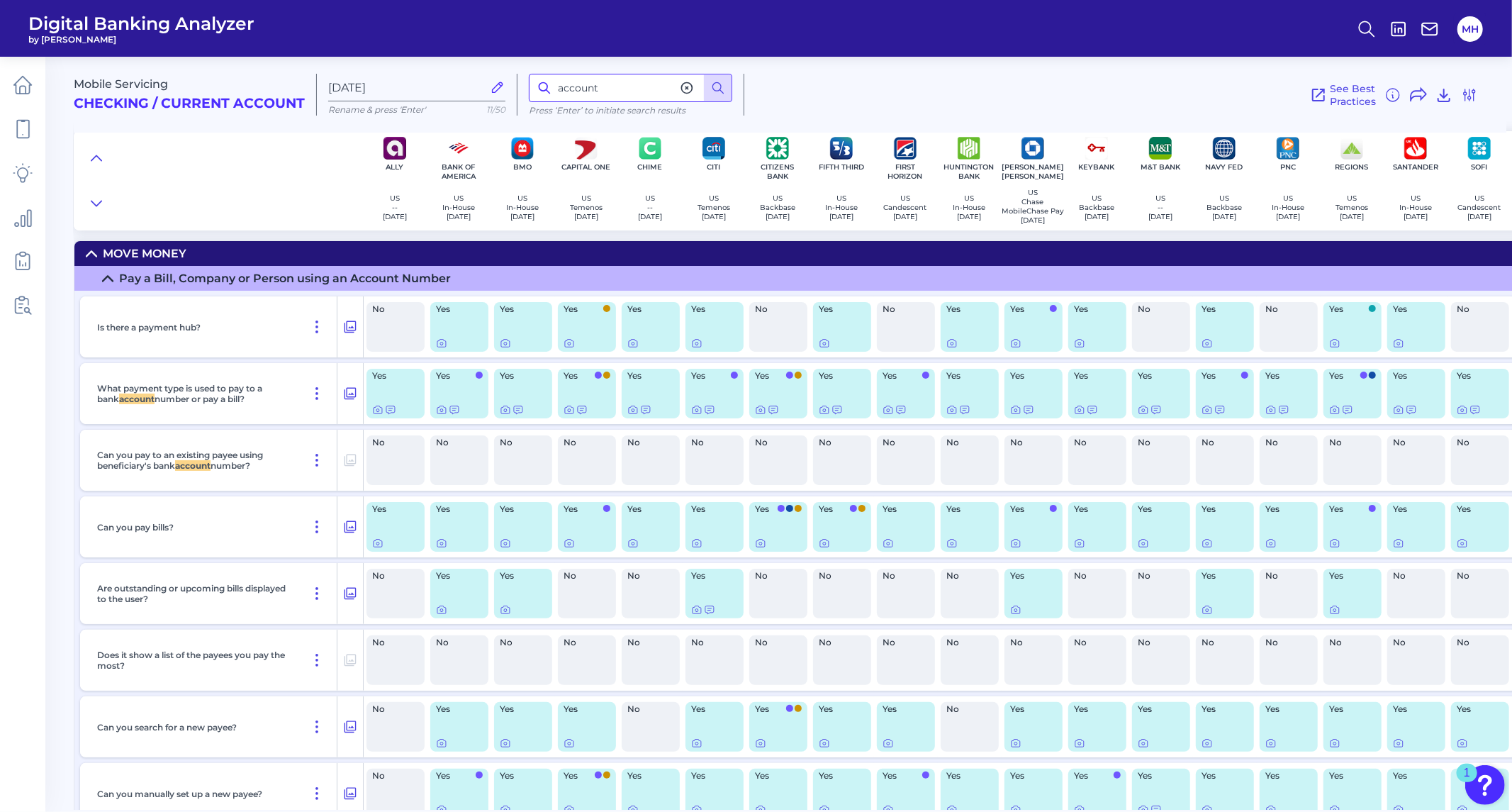
scroll to position [0, 0]
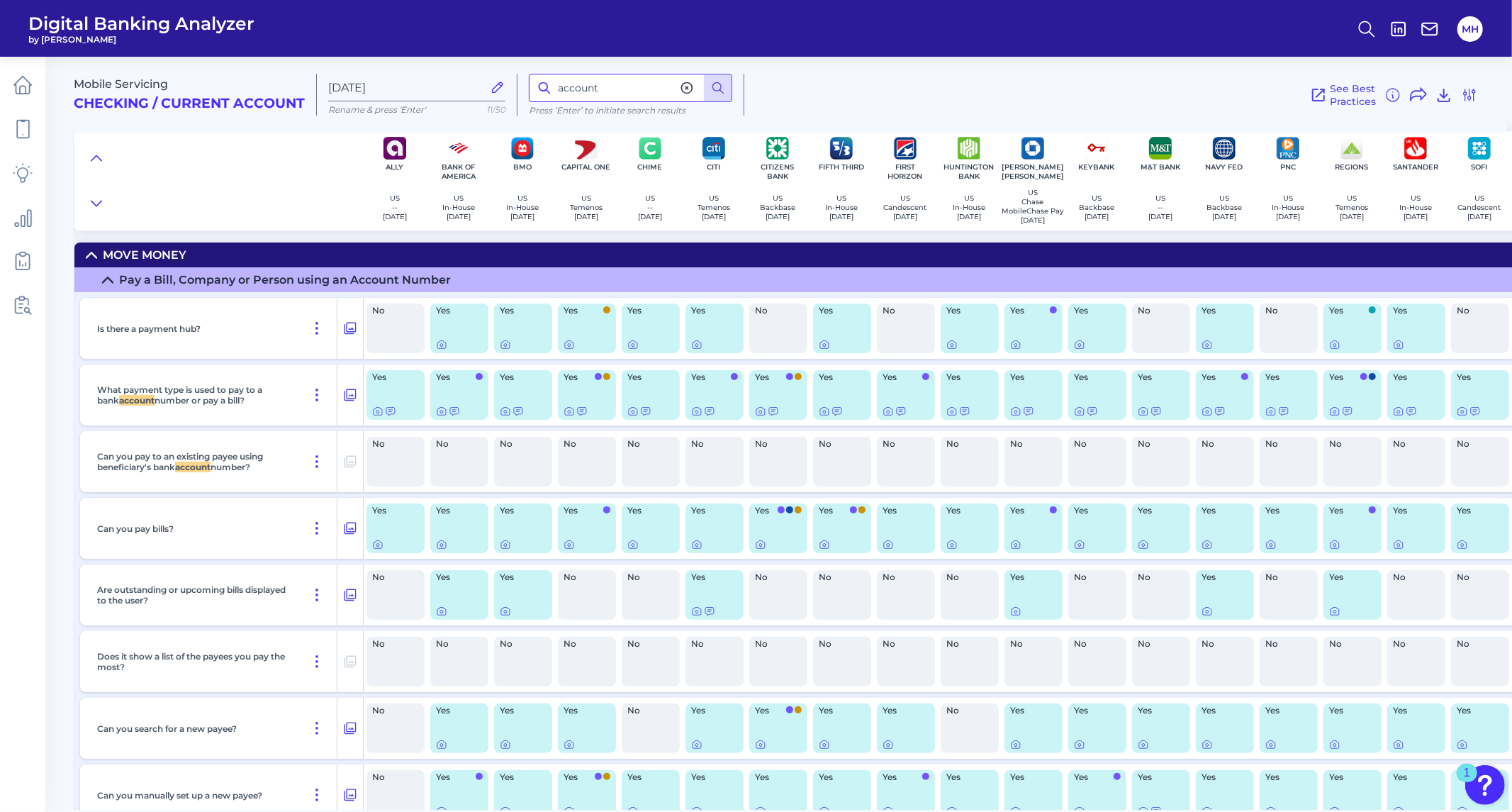
drag, startPoint x: 594, startPoint y: 82, endPoint x: 516, endPoint y: 87, distance: 78.2
click at [516, 86] on div "Mobile Servicing Checking / Current Account [DATE] Rename & press 'Enter' 11/50…" at bounding box center [789, 89] width 1433 height 87
type input "c"
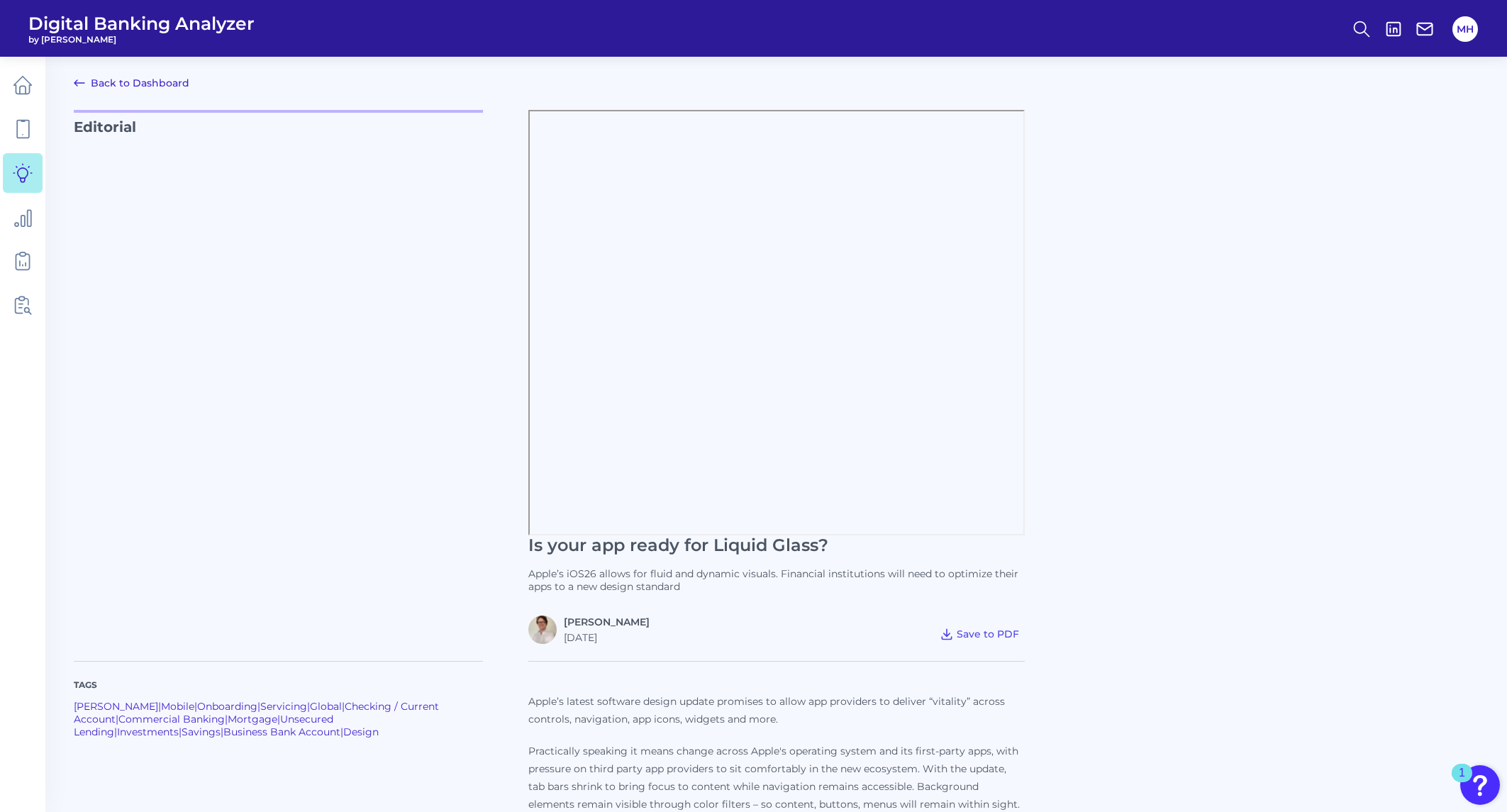
scroll to position [943, 0]
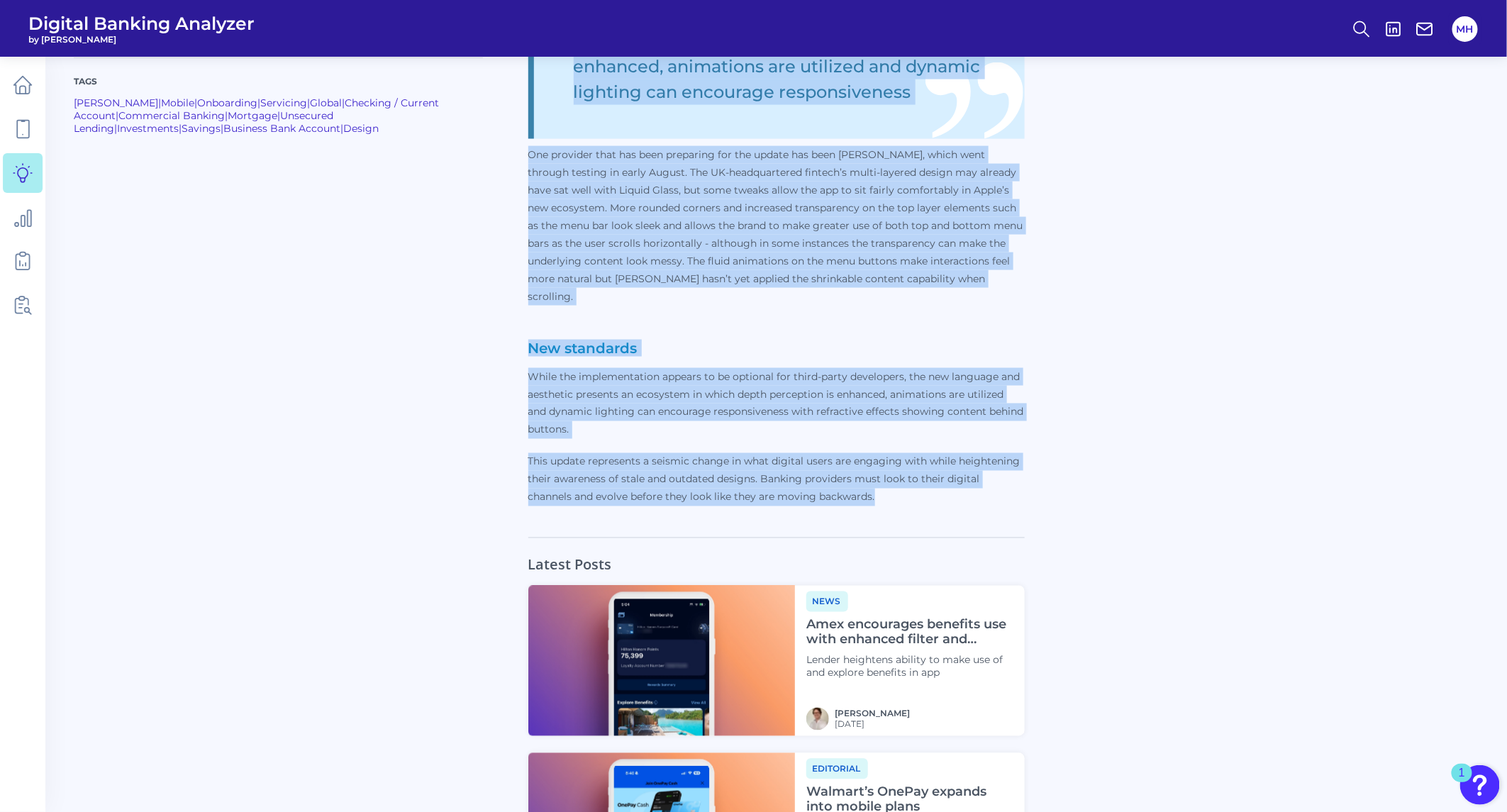
click at [1179, 331] on div "Tags [PERSON_NAME] | Mobile | Onboarding | Servicing | Global | Checking / Curr…" at bounding box center [776, 110] width 1405 height 820
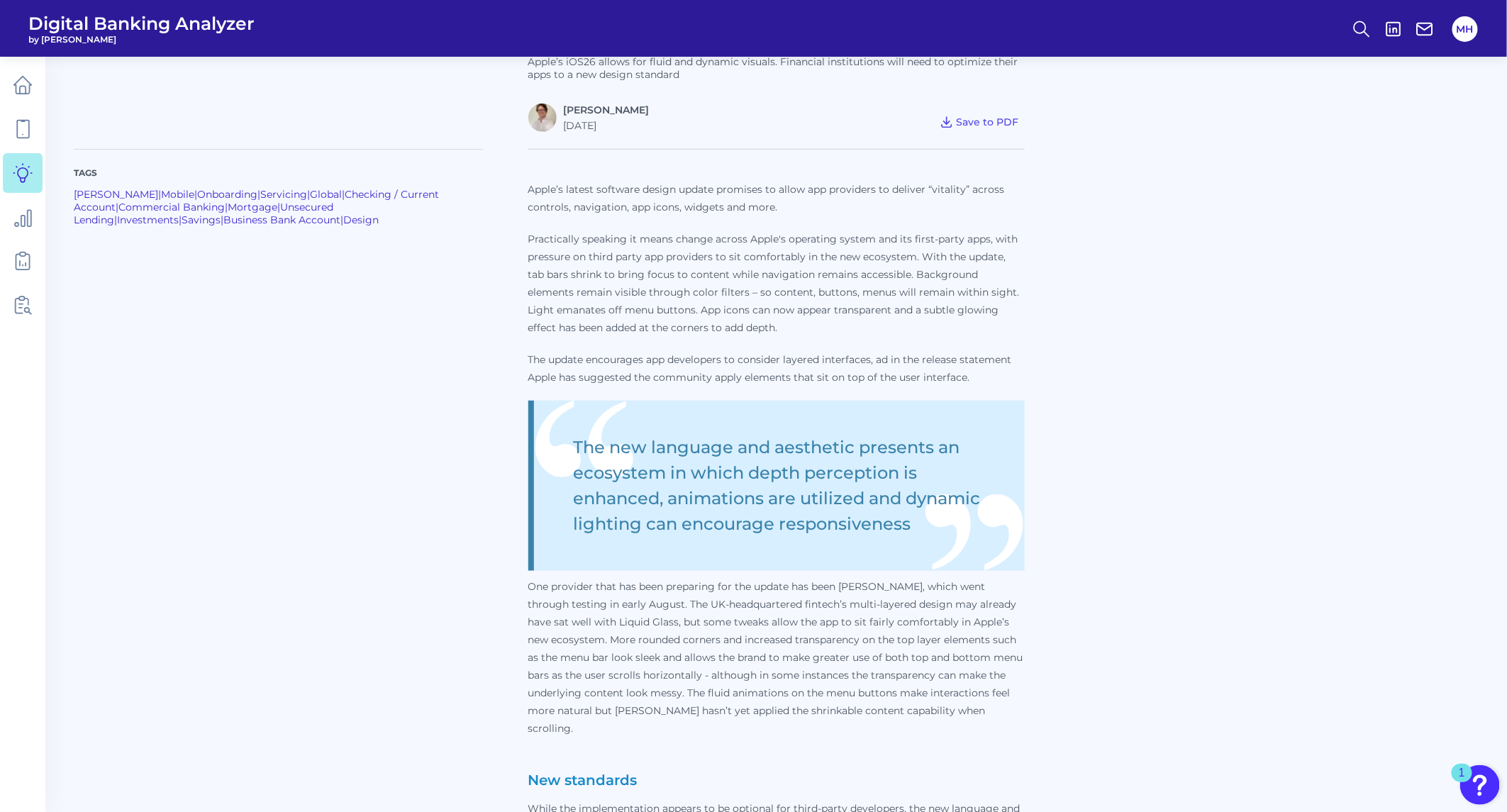
scroll to position [550, 0]
